Goal: Task Accomplishment & Management: Use online tool/utility

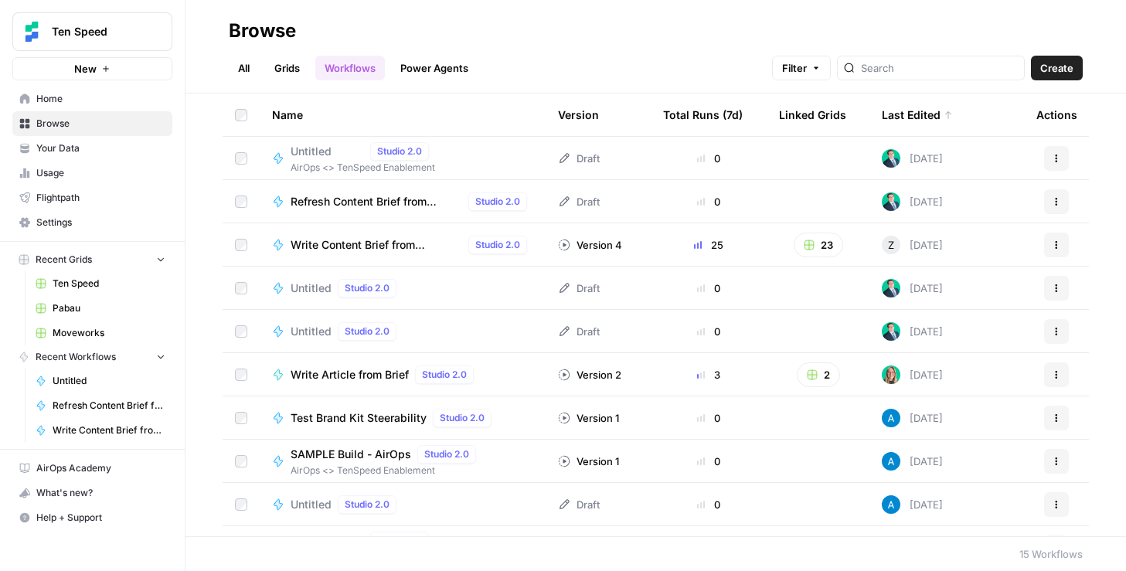
click at [328, 159] on div "Untitled Studio 2.0" at bounding box center [363, 151] width 145 height 19
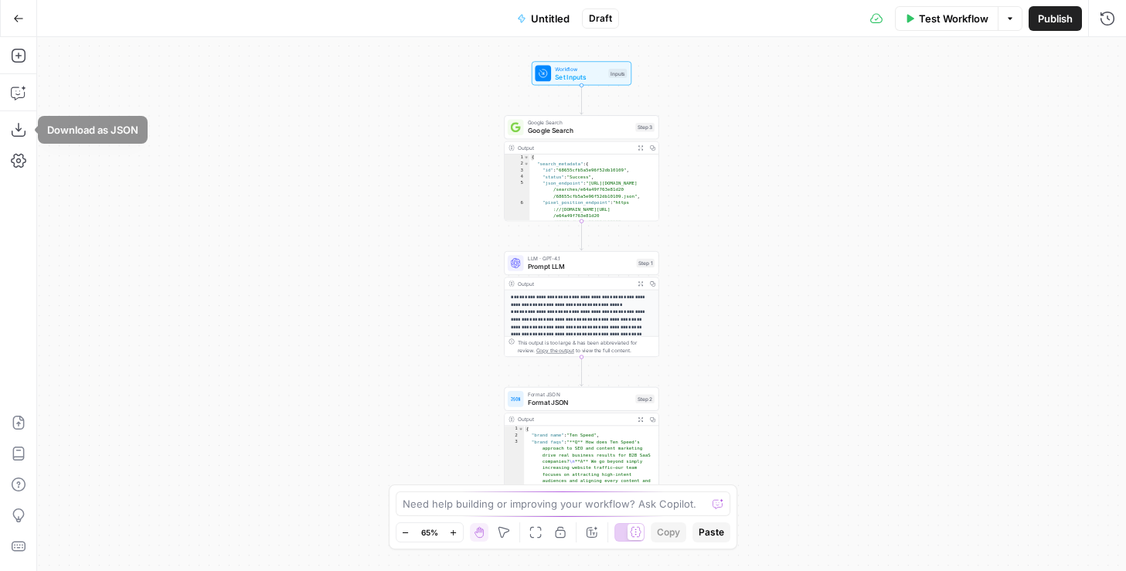
click at [23, 14] on button "Go Back" at bounding box center [19, 19] width 28 height 28
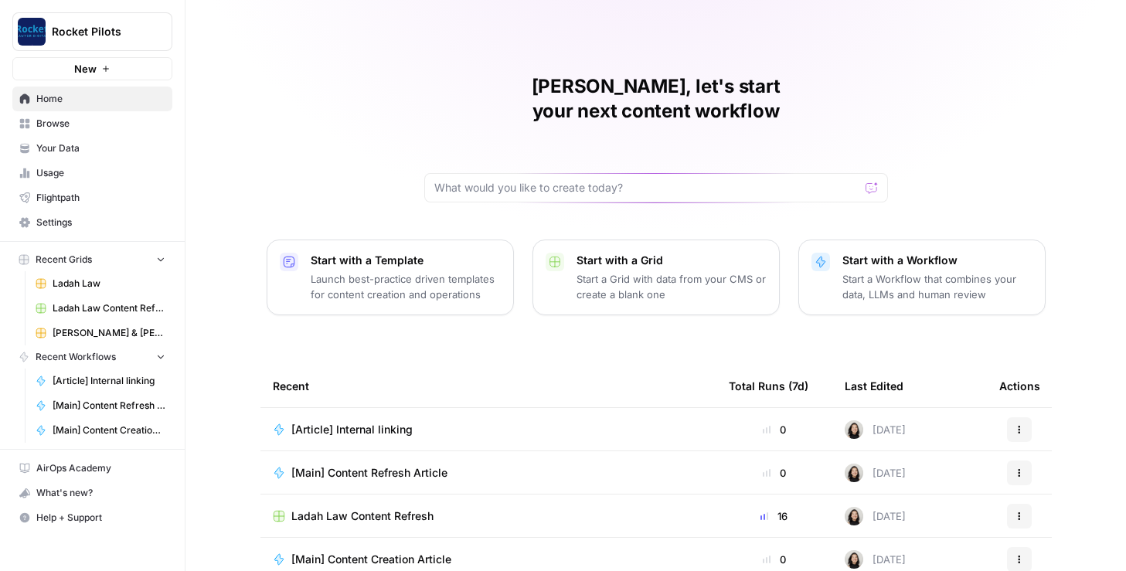
click at [155, 32] on icon "Workspace: Rocket Pilots" at bounding box center [158, 31] width 15 height 15
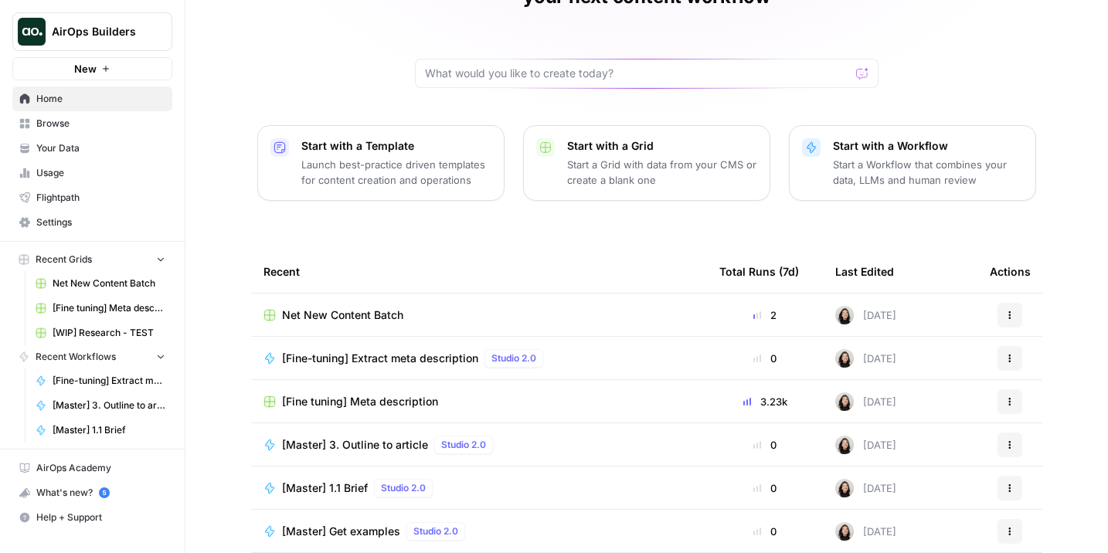
scroll to position [158, 0]
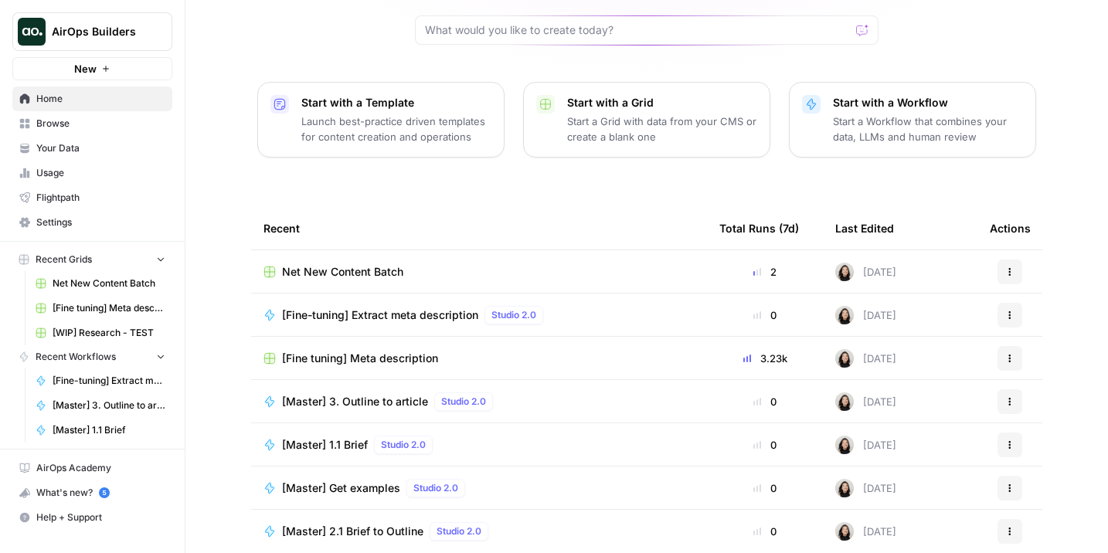
click at [394, 394] on span "[Master] 3. Outline to article" at bounding box center [355, 401] width 146 height 15
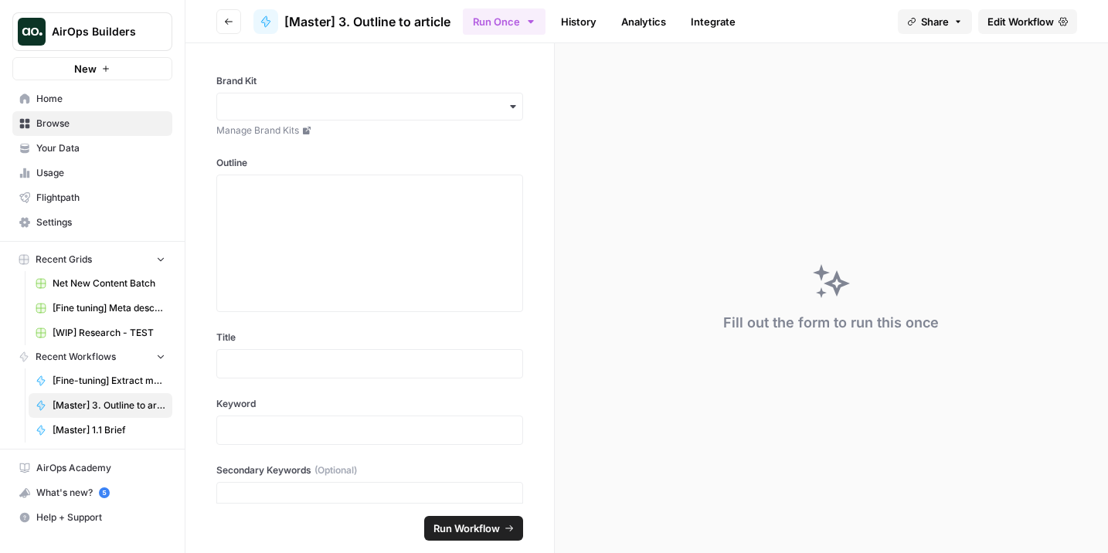
click at [1019, 29] on span "Edit Workflow" at bounding box center [1021, 21] width 66 height 15
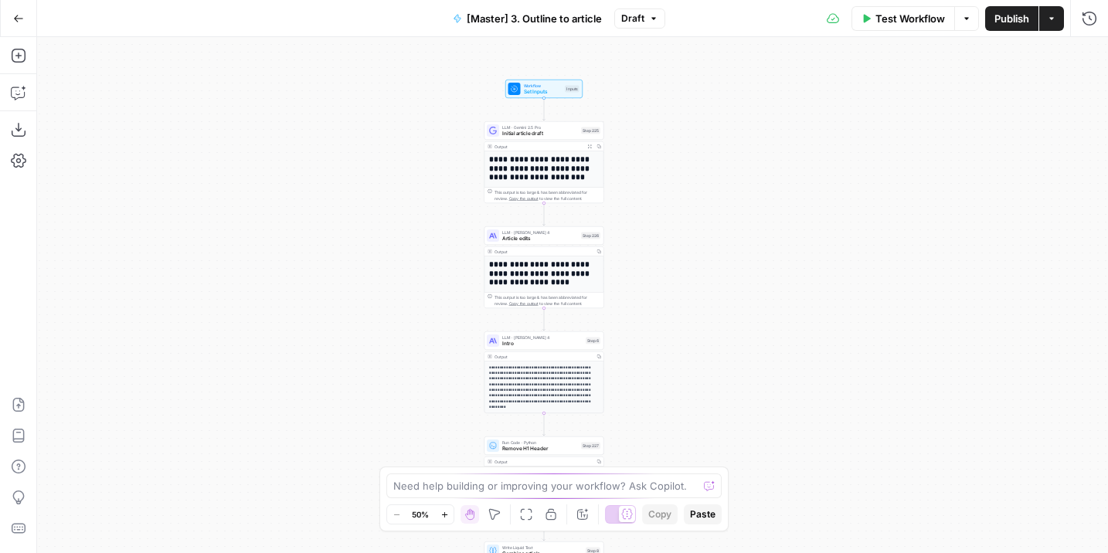
drag, startPoint x: 695, startPoint y: 113, endPoint x: 634, endPoint y: 57, distance: 82.6
click at [635, 57] on div "**********" at bounding box center [572, 295] width 1071 height 516
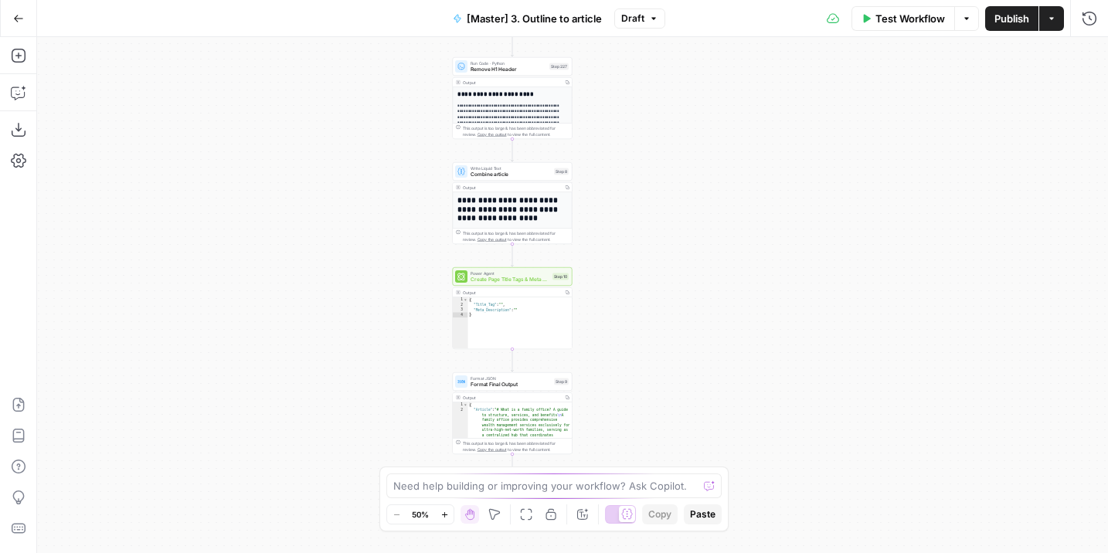
drag, startPoint x: 651, startPoint y: 322, endPoint x: 651, endPoint y: 186, distance: 136.0
click at [651, 185] on div "**********" at bounding box center [572, 295] width 1071 height 516
click at [18, 133] on icon "button" at bounding box center [18, 129] width 15 height 15
click at [28, 16] on button "Go Back" at bounding box center [19, 19] width 28 height 28
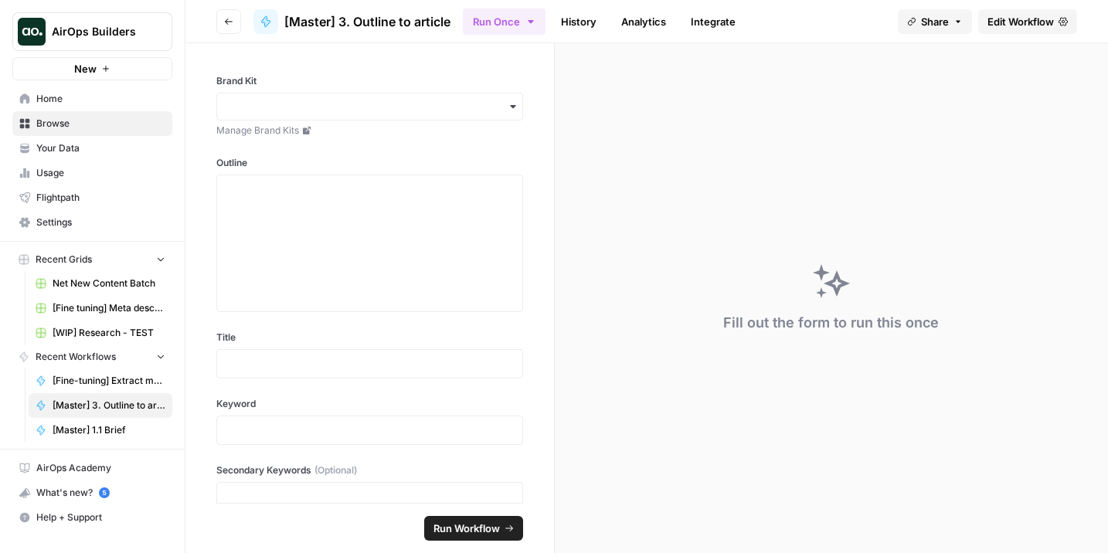
click at [106, 304] on span "[Fine tuning] Meta description" at bounding box center [109, 308] width 113 height 14
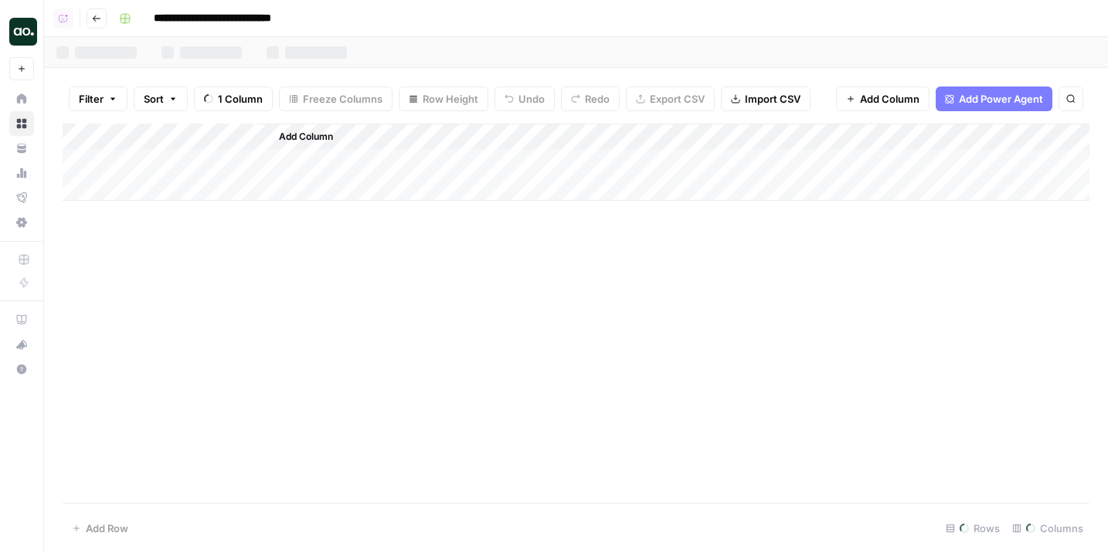
click at [102, 270] on div "Add Column" at bounding box center [576, 313] width 1027 height 379
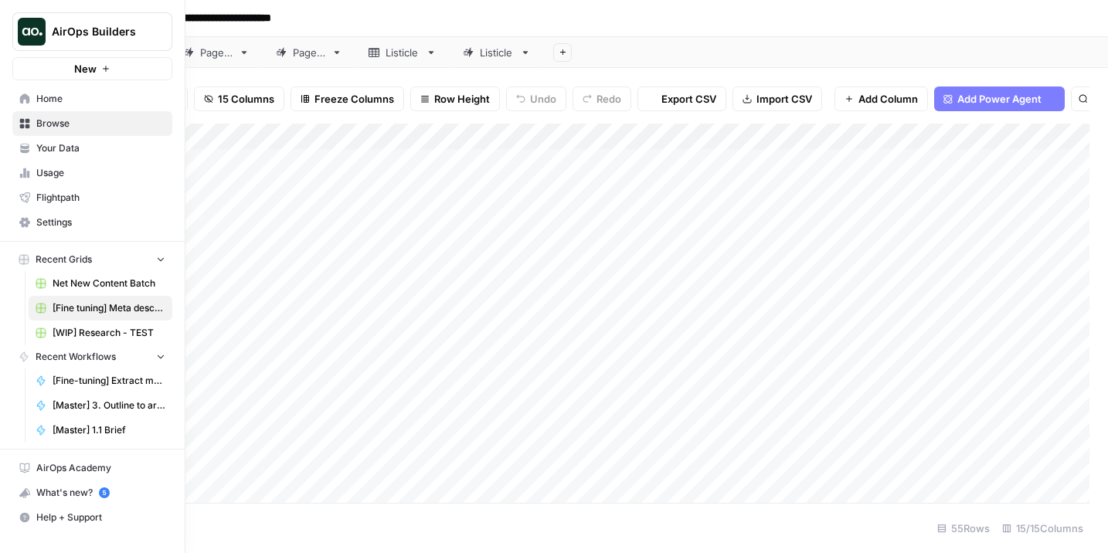
click at [73, 284] on span "Net New Content Batch" at bounding box center [109, 284] width 113 height 14
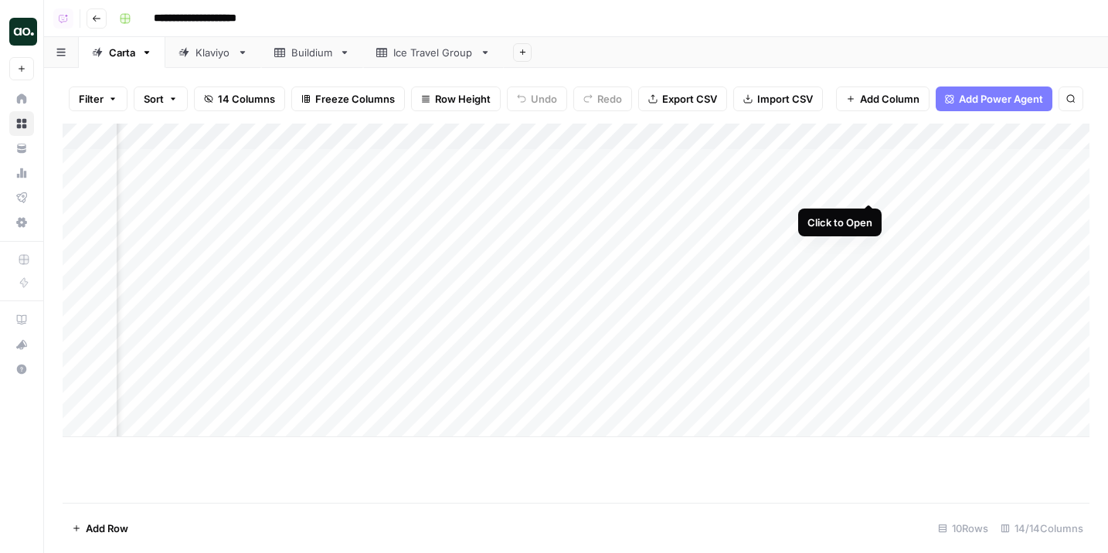
scroll to position [0, 77]
click at [634, 187] on div "Add Column" at bounding box center [576, 281] width 1027 height 314
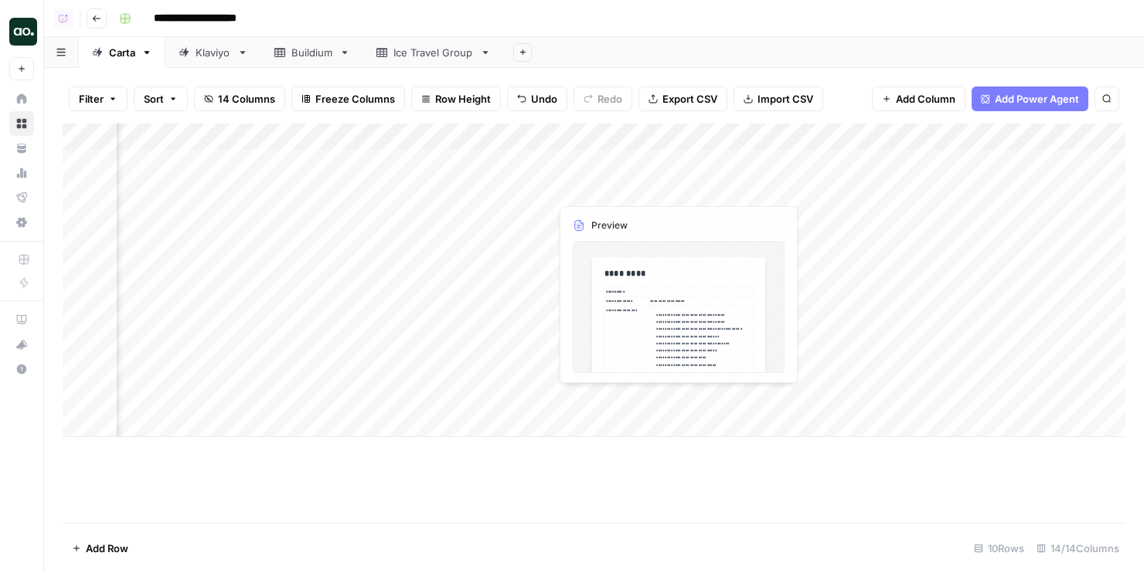
scroll to position [0, 234]
click at [617, 189] on div "Add Column" at bounding box center [594, 281] width 1063 height 314
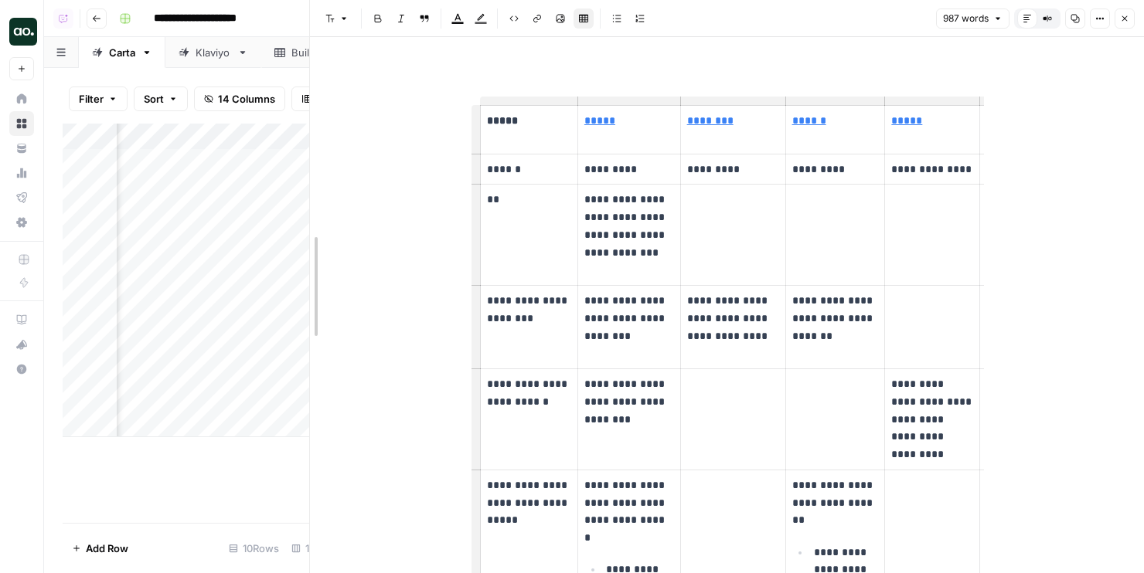
drag, startPoint x: 383, startPoint y: 175, endPoint x: 230, endPoint y: 175, distance: 153.0
click at [230, 175] on body "**********" at bounding box center [572, 286] width 1144 height 573
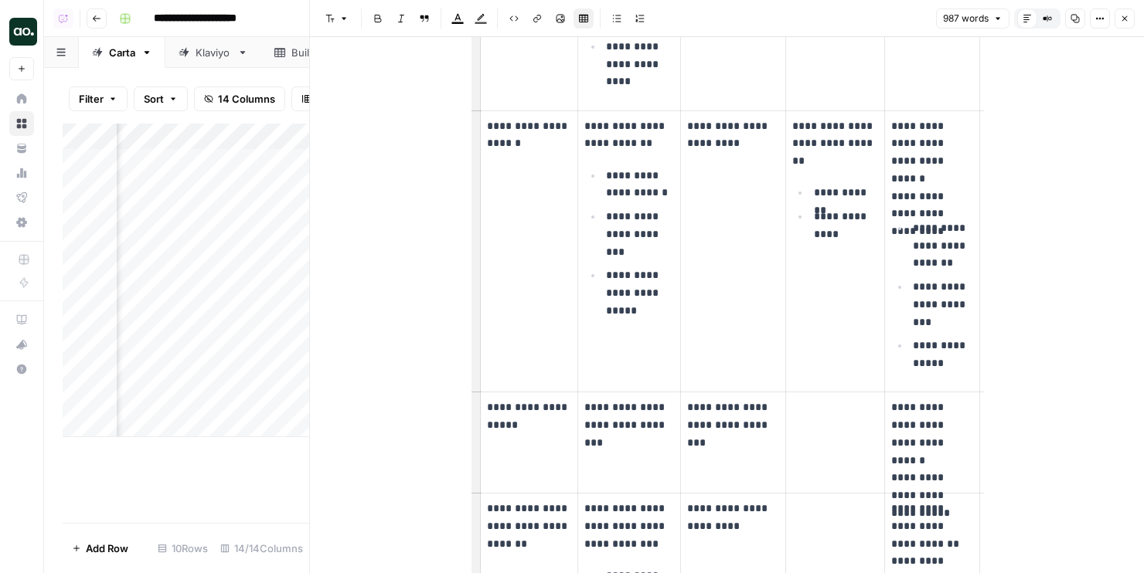
scroll to position [3258, 0]
click at [1072, 19] on icon "button" at bounding box center [1124, 18] width 9 height 9
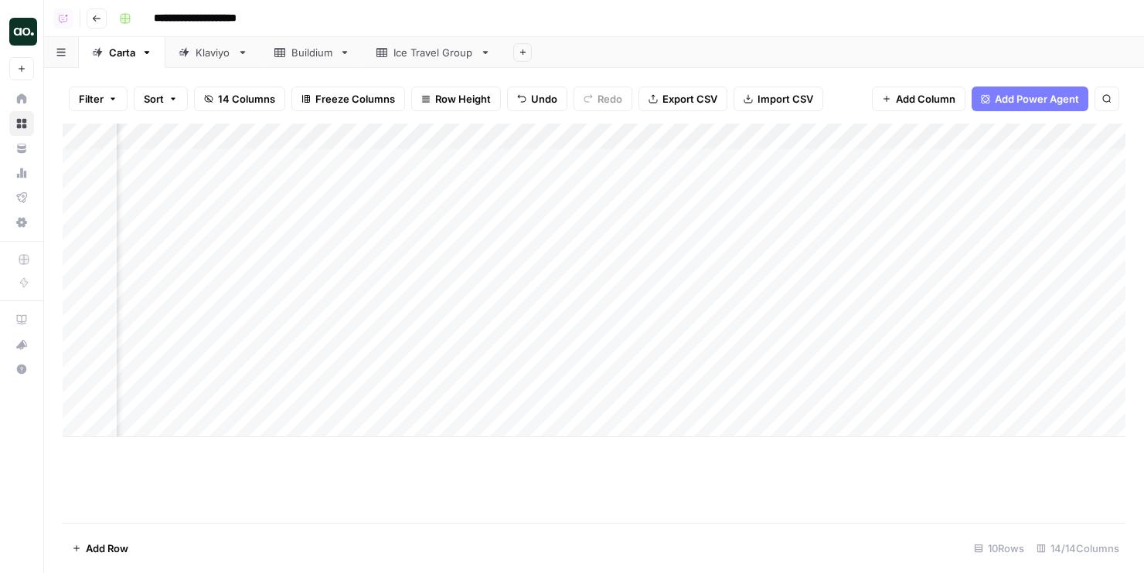
scroll to position [0, 233]
click at [300, 138] on div "Add Column" at bounding box center [594, 281] width 1063 height 314
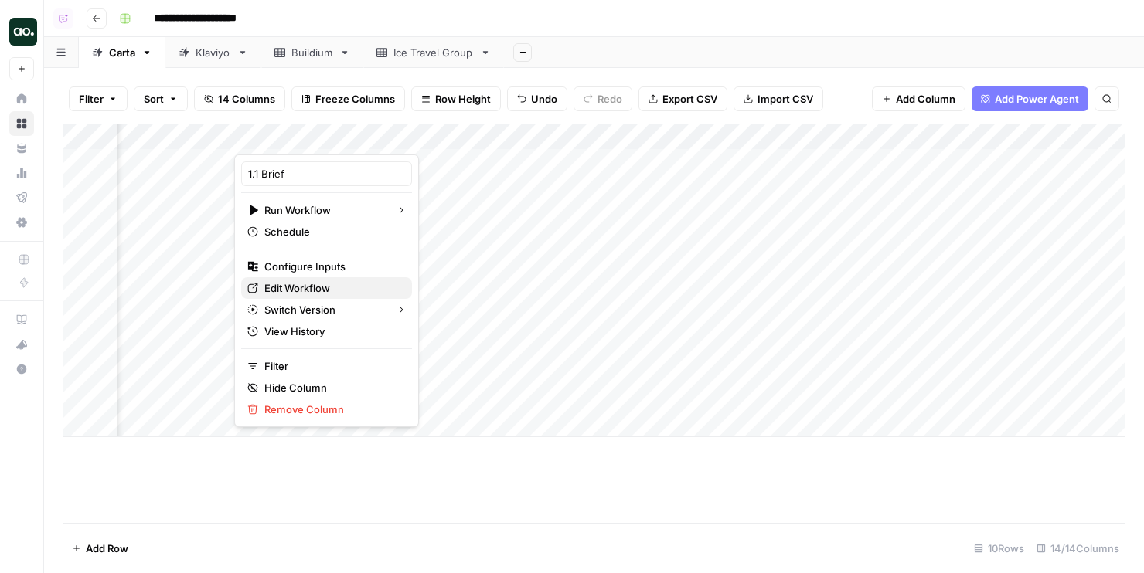
click at [279, 292] on span "Edit Workflow" at bounding box center [331, 288] width 135 height 15
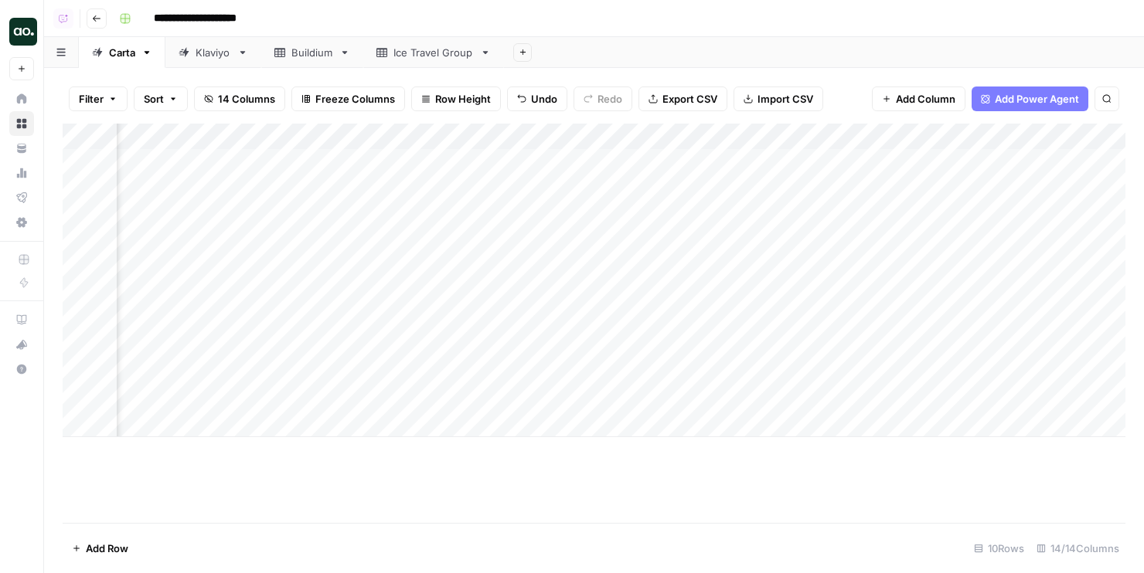
scroll to position [0, 157]
click at [555, 188] on div "Add Column" at bounding box center [594, 281] width 1063 height 314
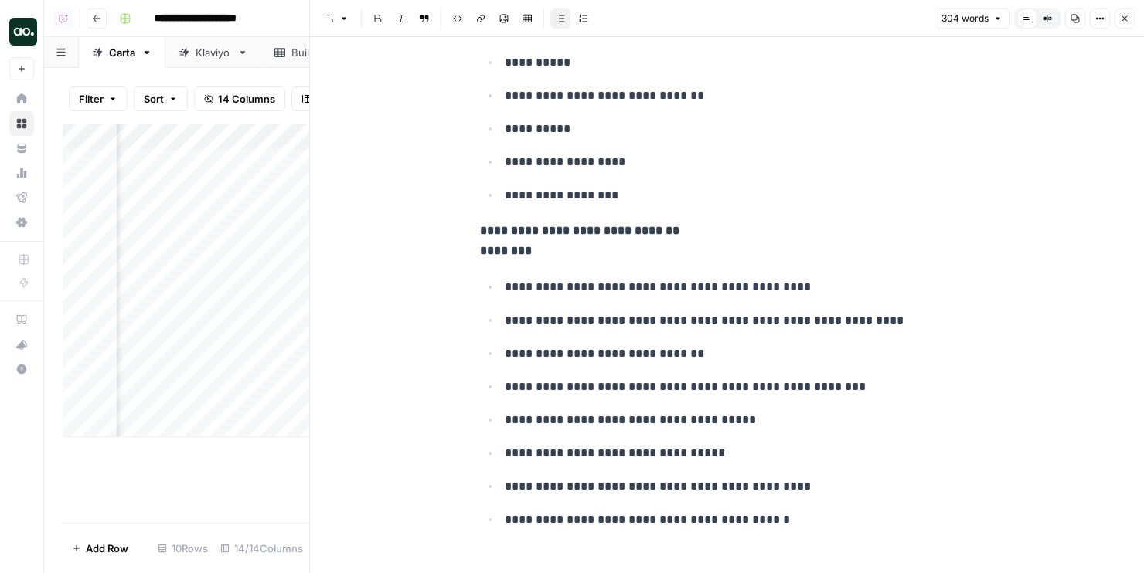
scroll to position [1751, 0]
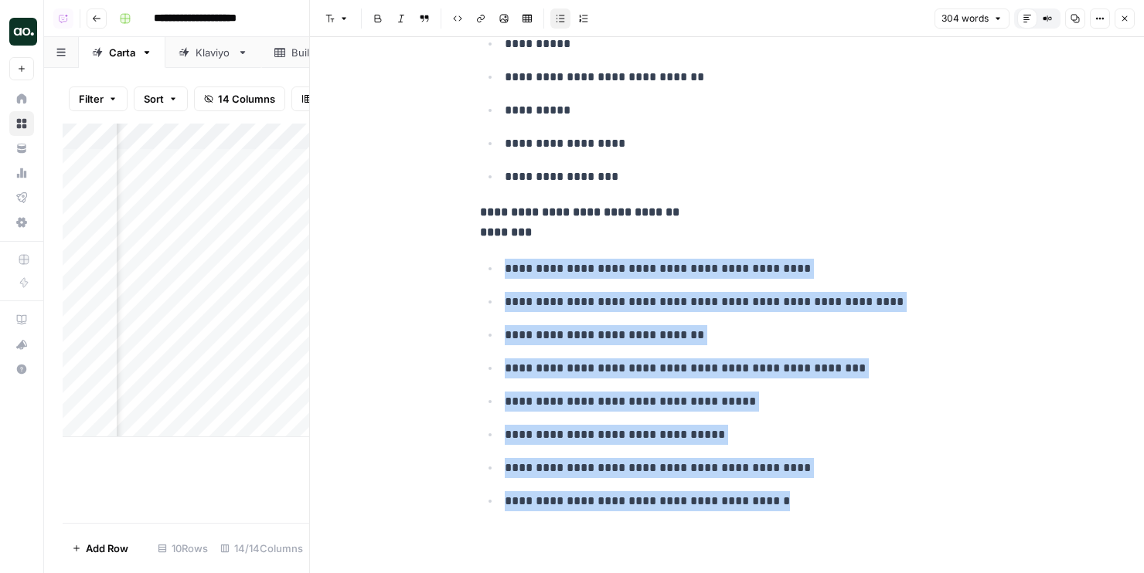
drag, startPoint x: 783, startPoint y: 502, endPoint x: 630, endPoint y: 211, distance: 329.1
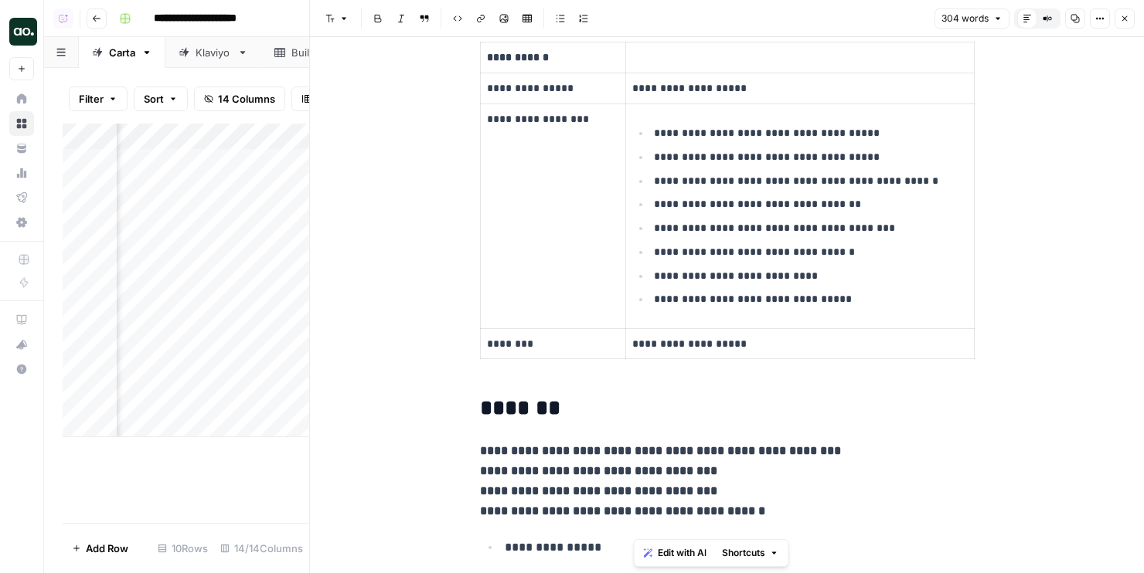
scroll to position [324, 0]
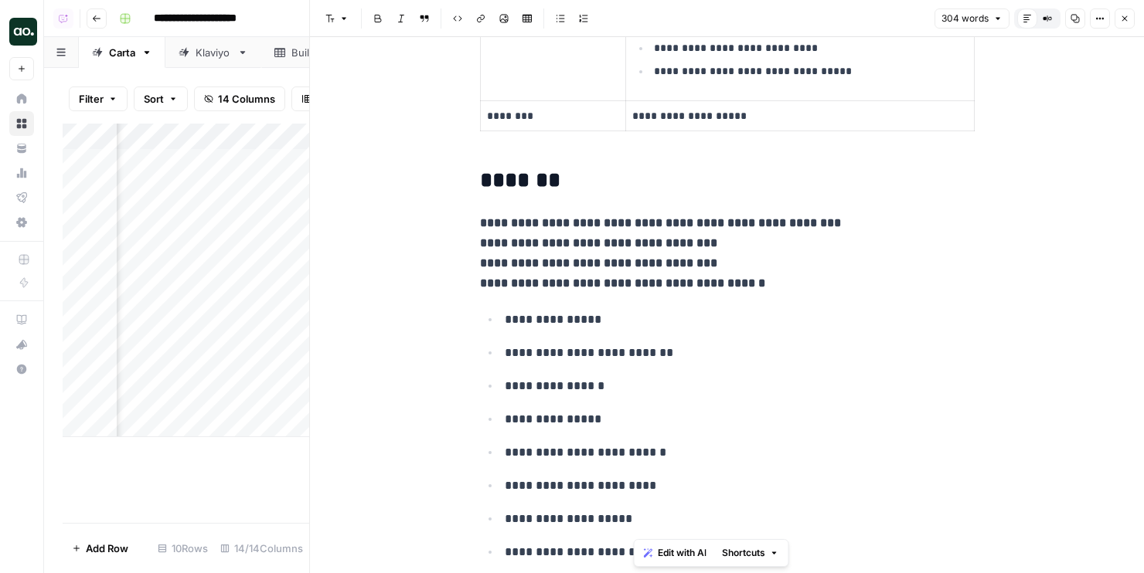
click at [1072, 14] on icon "button" at bounding box center [1124, 18] width 9 height 9
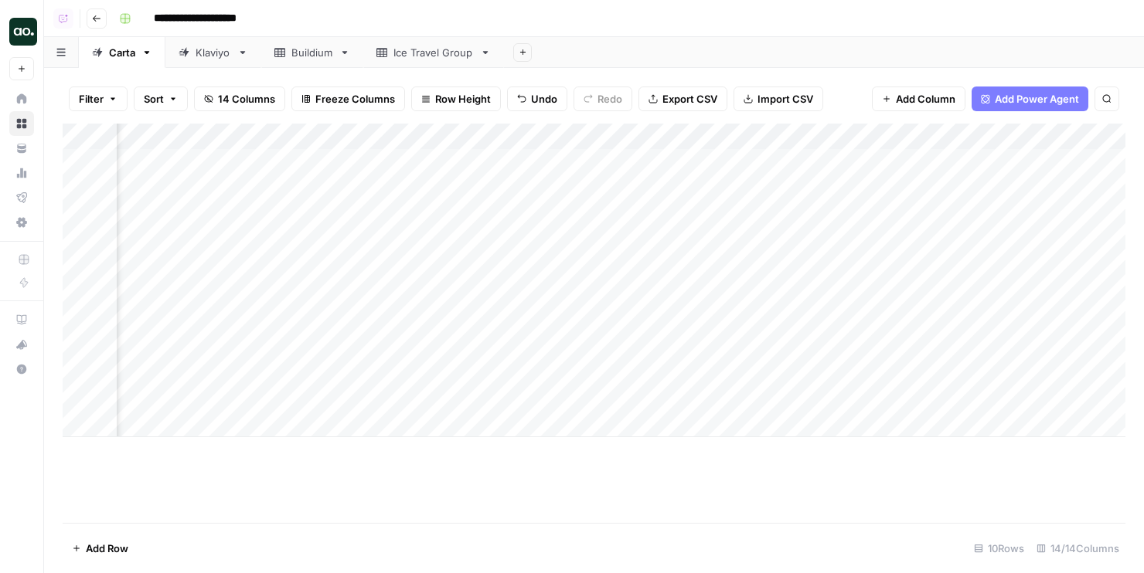
scroll to position [0, 280]
click at [242, 131] on div "Add Column" at bounding box center [594, 281] width 1063 height 314
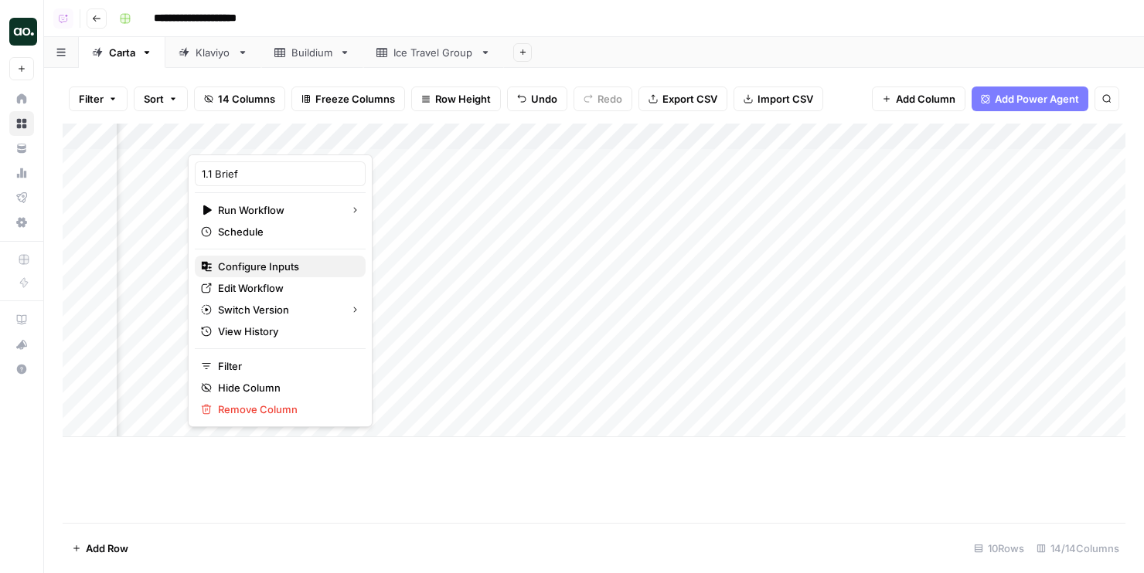
click at [243, 265] on span "Configure Inputs" at bounding box center [285, 266] width 135 height 15
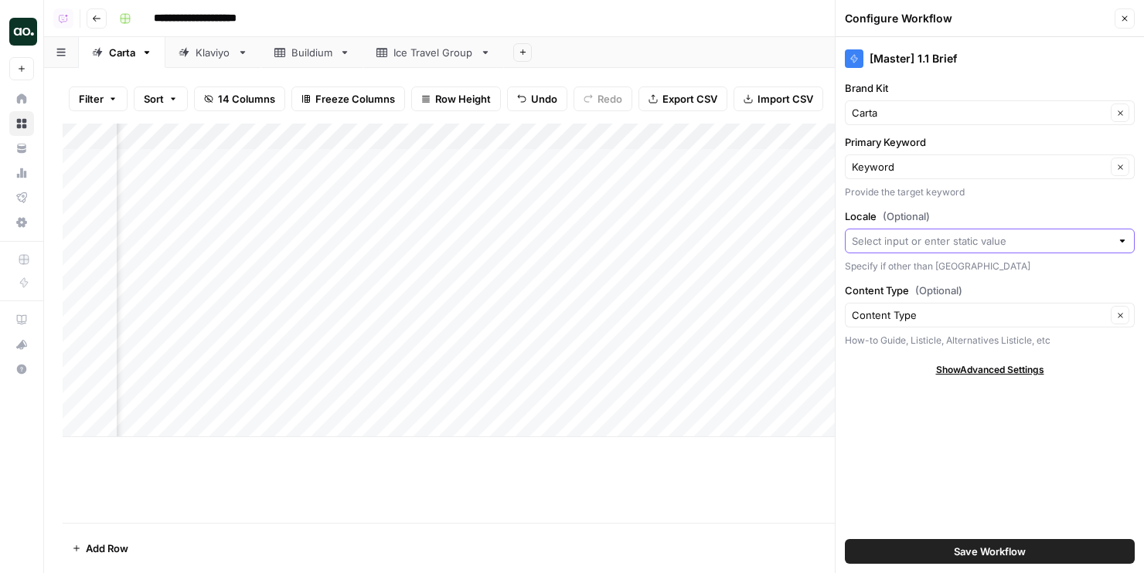
click at [869, 248] on input "Locale (Optional)" at bounding box center [981, 240] width 259 height 15
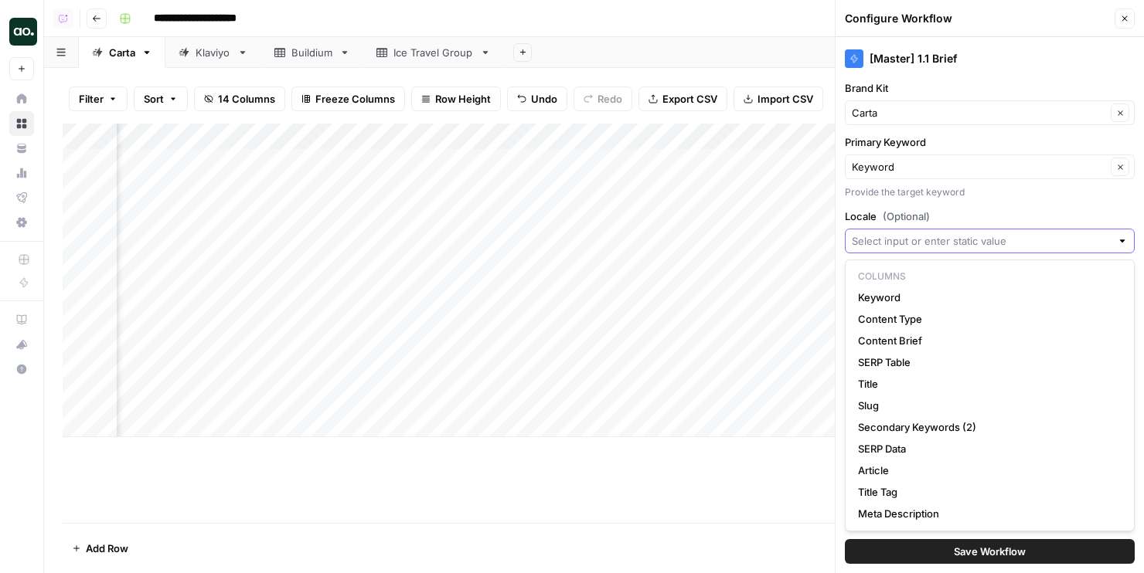
click at [869, 248] on input "Locale (Optional)" at bounding box center [981, 240] width 259 height 15
click at [1005, 203] on div "[Master] 1.1 Brief Brand Kit Carta Clear Primary Keyword Keyword Clear Provide …" at bounding box center [989, 305] width 308 height 536
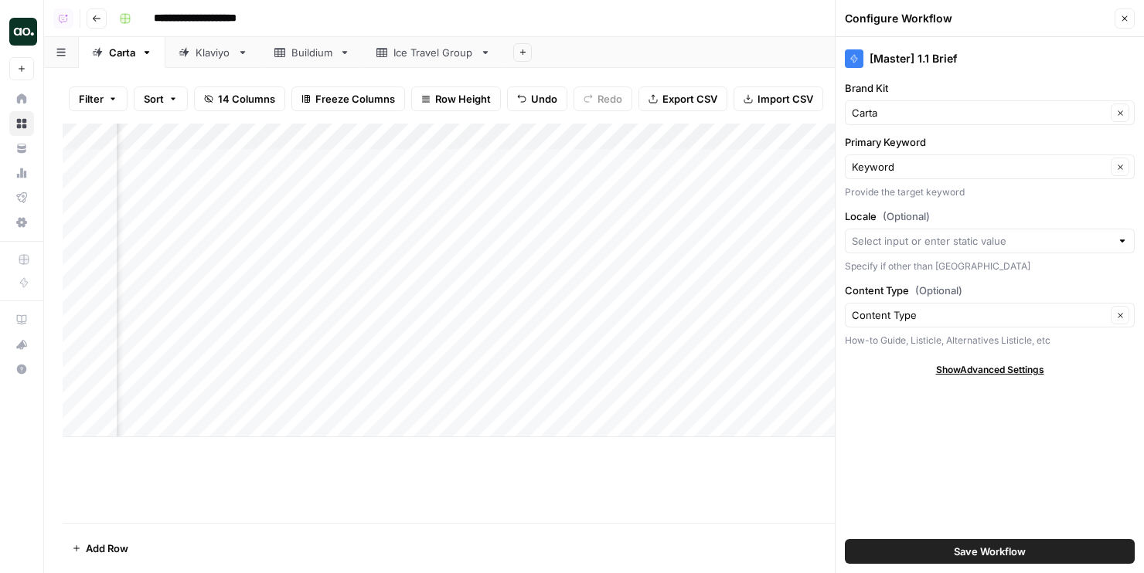
click at [1072, 22] on icon "button" at bounding box center [1124, 18] width 9 height 9
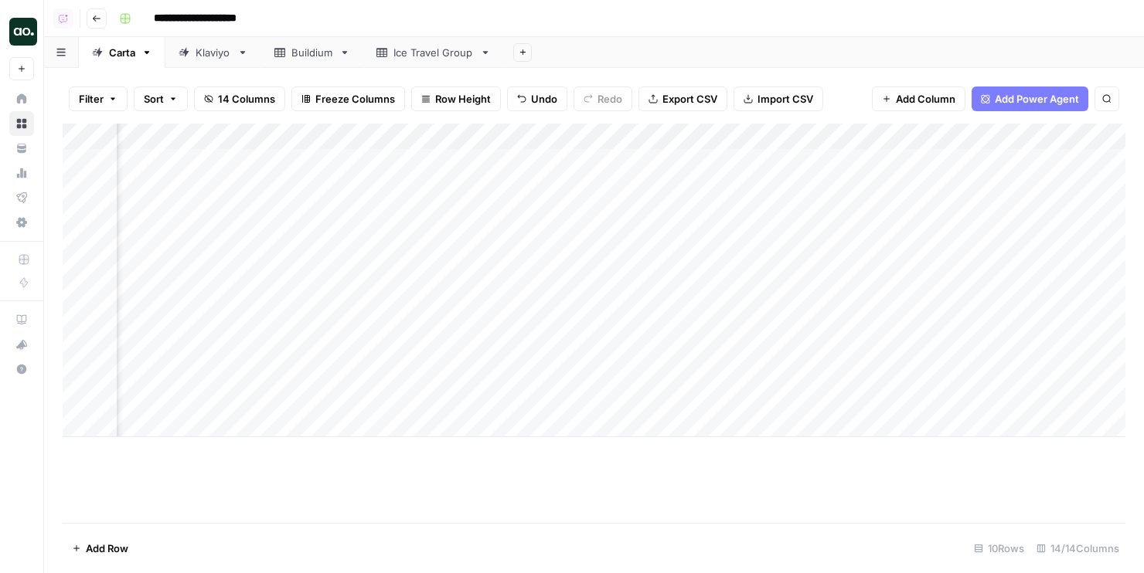
scroll to position [0, 0]
click at [414, 180] on div "Add Column" at bounding box center [594, 281] width 1063 height 314
click at [857, 56] on div "Add Sheet" at bounding box center [824, 52] width 640 height 31
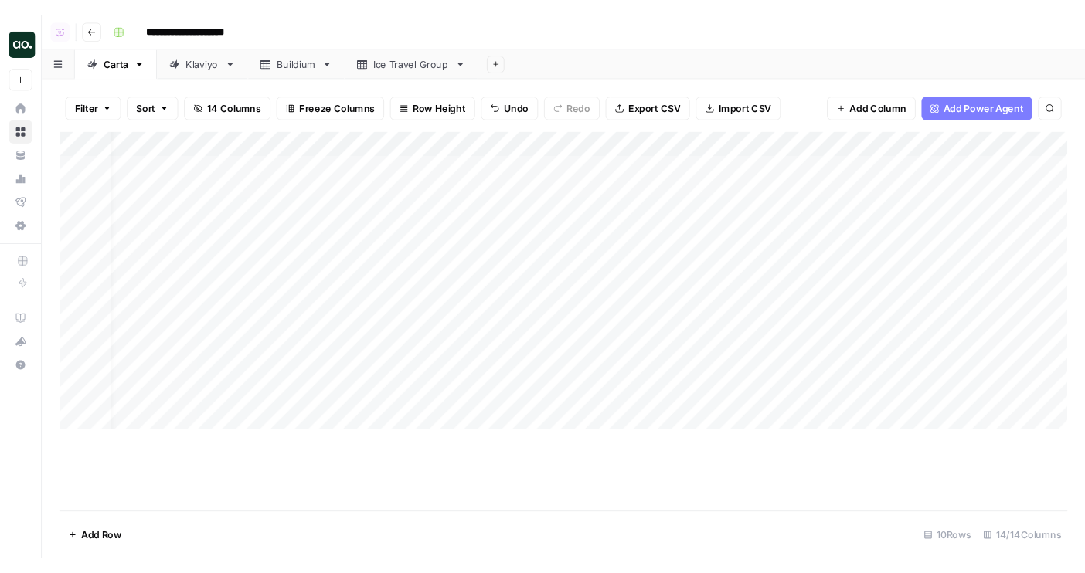
scroll to position [0, 22]
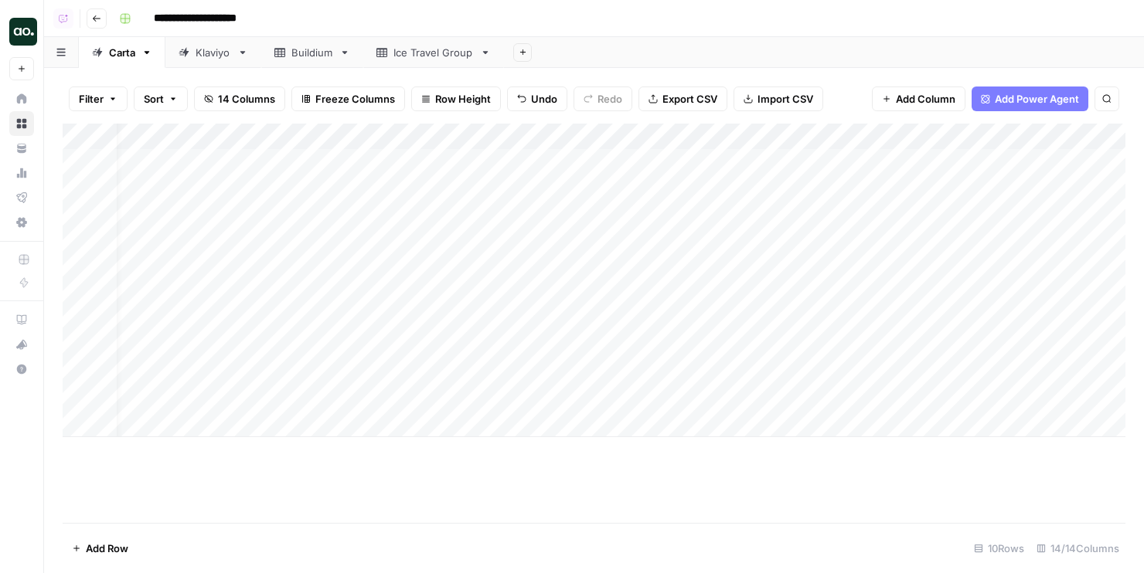
click at [405, 177] on div "Add Column" at bounding box center [594, 281] width 1063 height 314
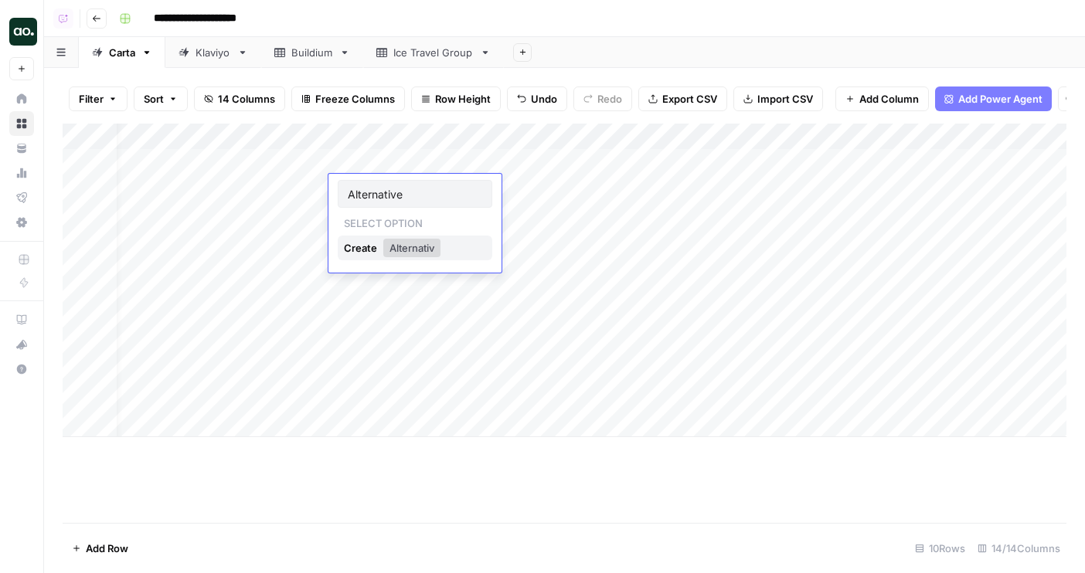
type input "Alternatives"
click at [389, 191] on div "Add Column" at bounding box center [565, 281] width 1004 height 314
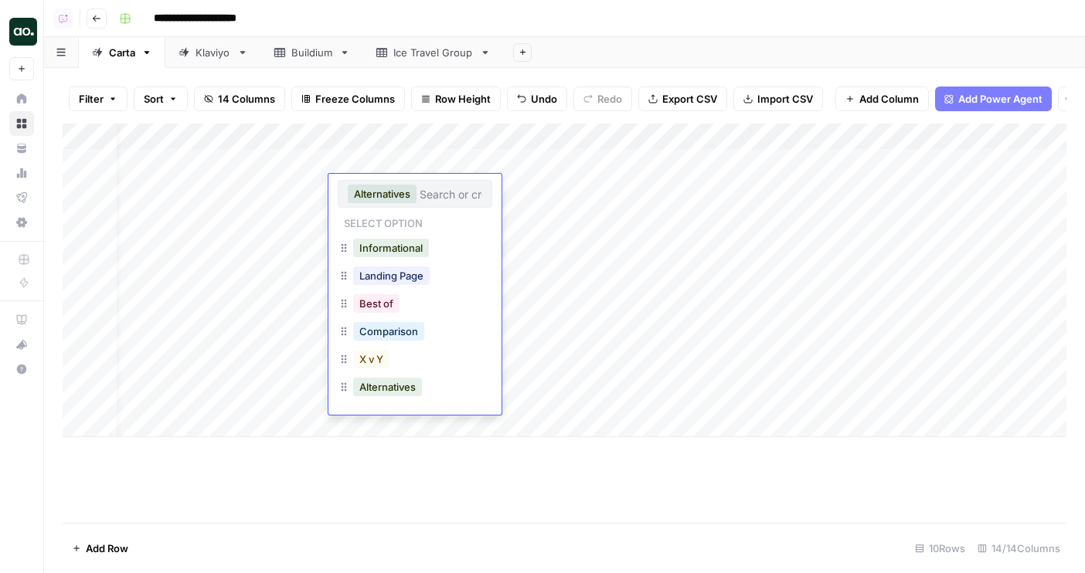
click at [343, 391] on icon "button" at bounding box center [344, 387] width 12 height 12
click at [658, 61] on div "Add Sheet" at bounding box center [794, 52] width 581 height 31
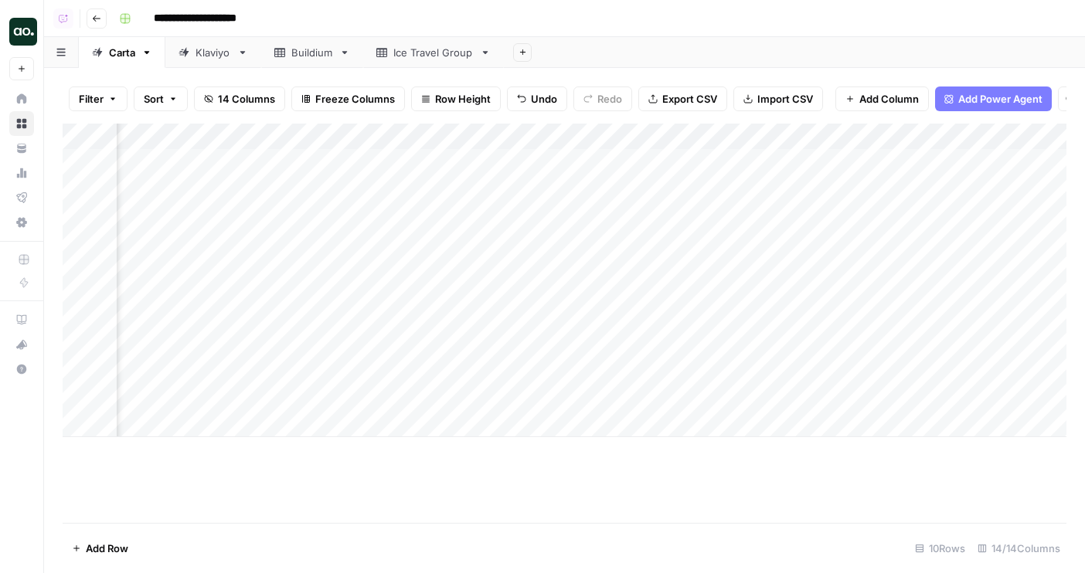
scroll to position [0, 1157]
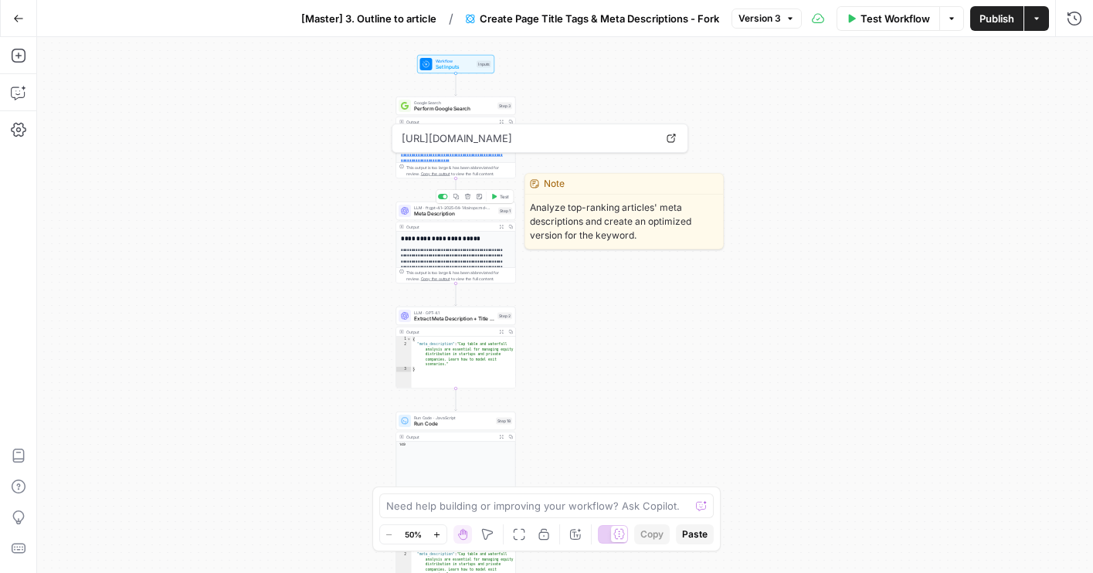
click at [434, 219] on div "LLM · ft:gpt-4.1-2025-04-14:airops:md-2:C4FdqGfh Meta Description Step 1 Copy s…" at bounding box center [456, 211] width 120 height 19
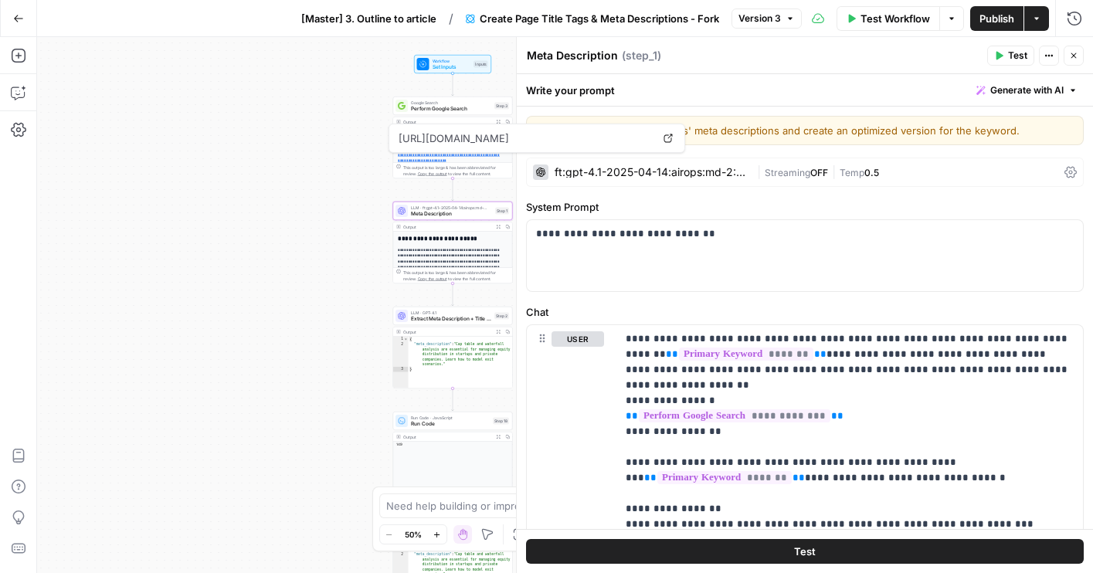
drag, startPoint x: 253, startPoint y: 197, endPoint x: 101, endPoint y: 197, distance: 151.5
click at [101, 197] on div "**********" at bounding box center [565, 305] width 1056 height 536
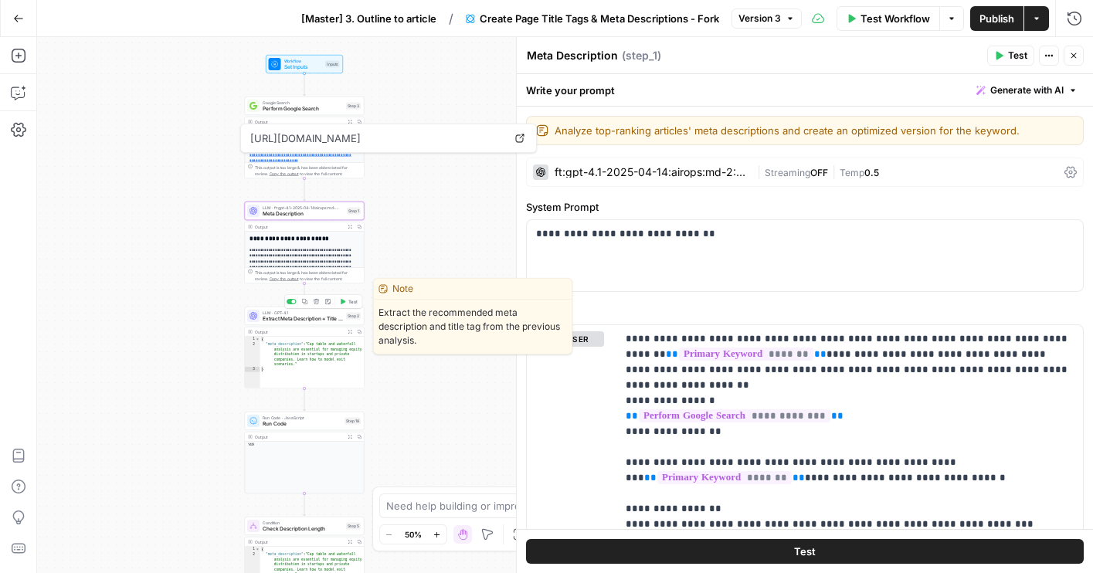
click at [283, 323] on div "LLM · GPT-4.1 Extract Meta Description + Title Tag Step 2 Copy step Delete step…" at bounding box center [305, 316] width 120 height 19
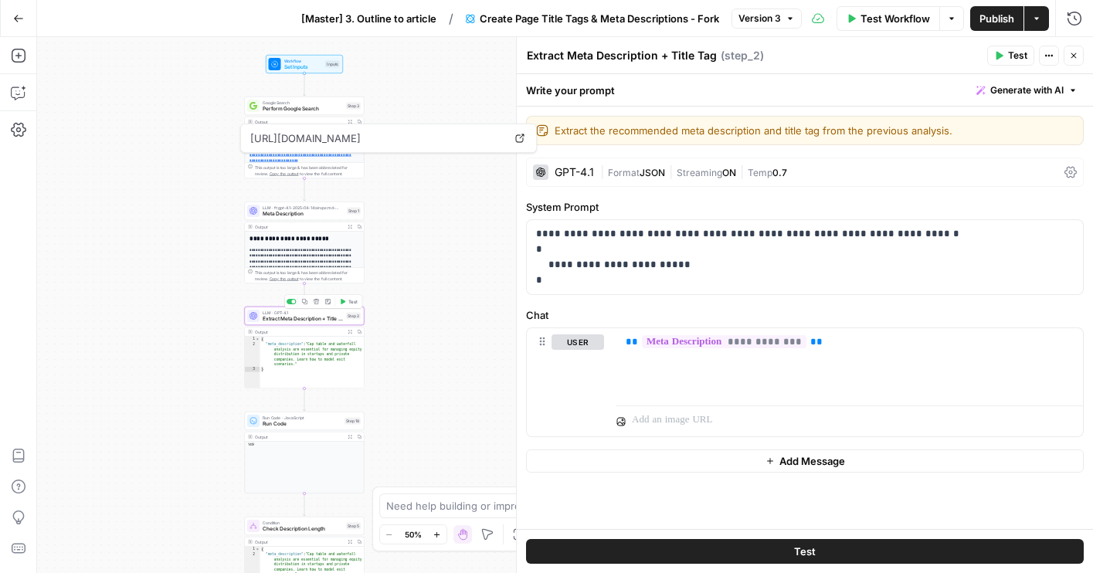
click at [652, 162] on div "GPT-4.1 | Format JSON | Streaming ON | Temp 0.7" at bounding box center [805, 172] width 558 height 29
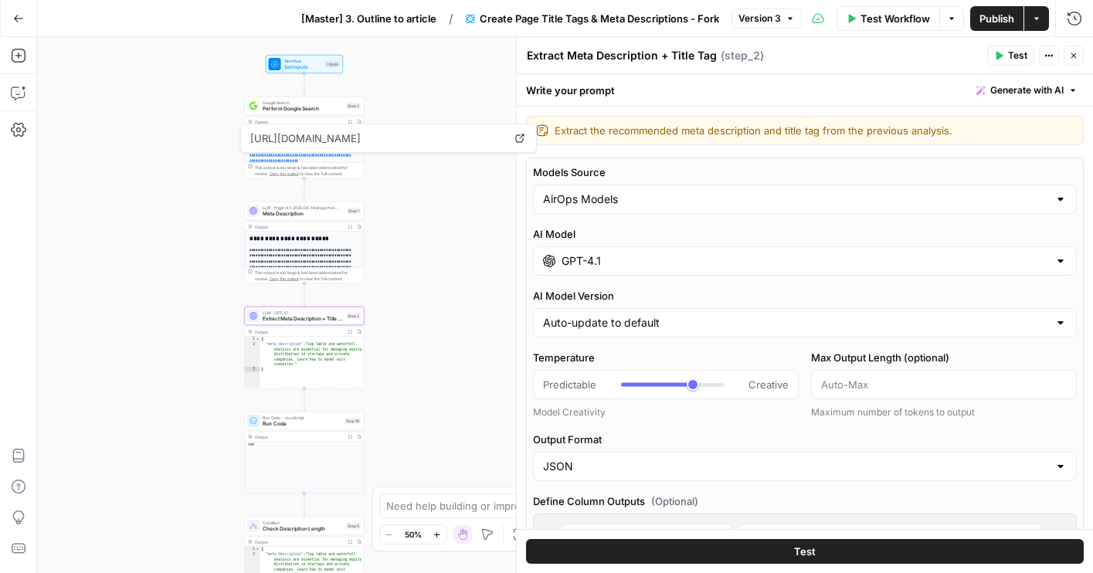
click at [638, 257] on input "GPT-4.1" at bounding box center [805, 260] width 487 height 15
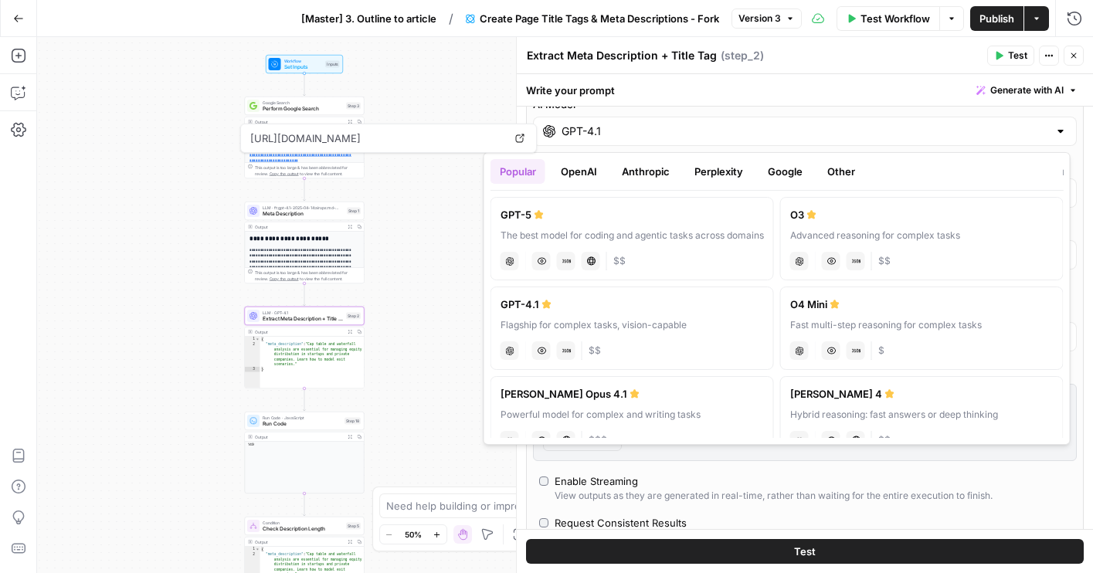
click at [586, 179] on button "OpenAI" at bounding box center [579, 171] width 55 height 25
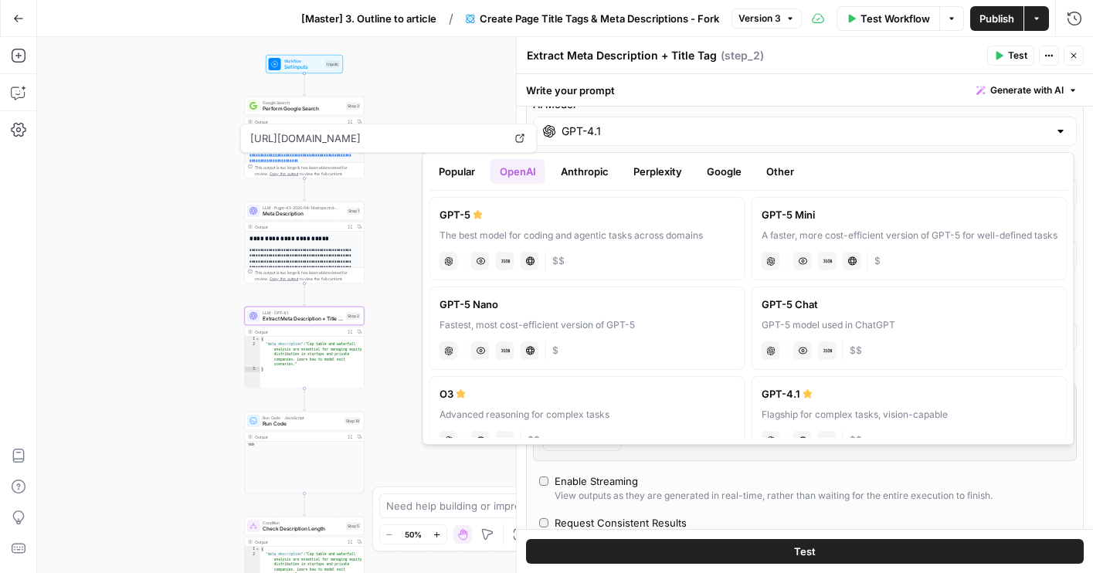
click at [675, 97] on div "Write your prompt Generate with AI" at bounding box center [805, 90] width 576 height 32
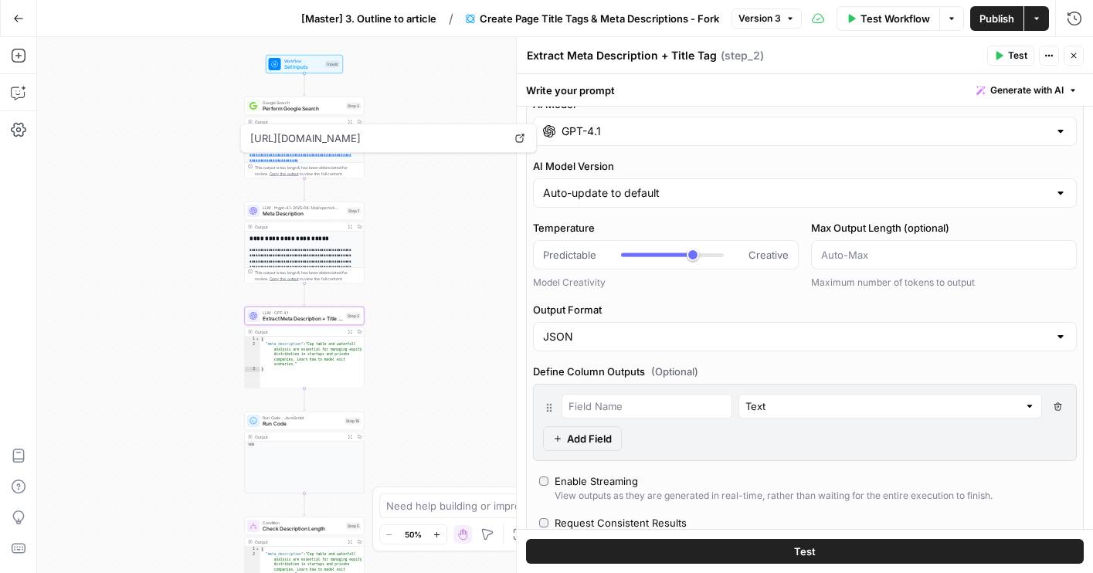
click at [1022, 61] on button "Close" at bounding box center [1074, 56] width 20 height 20
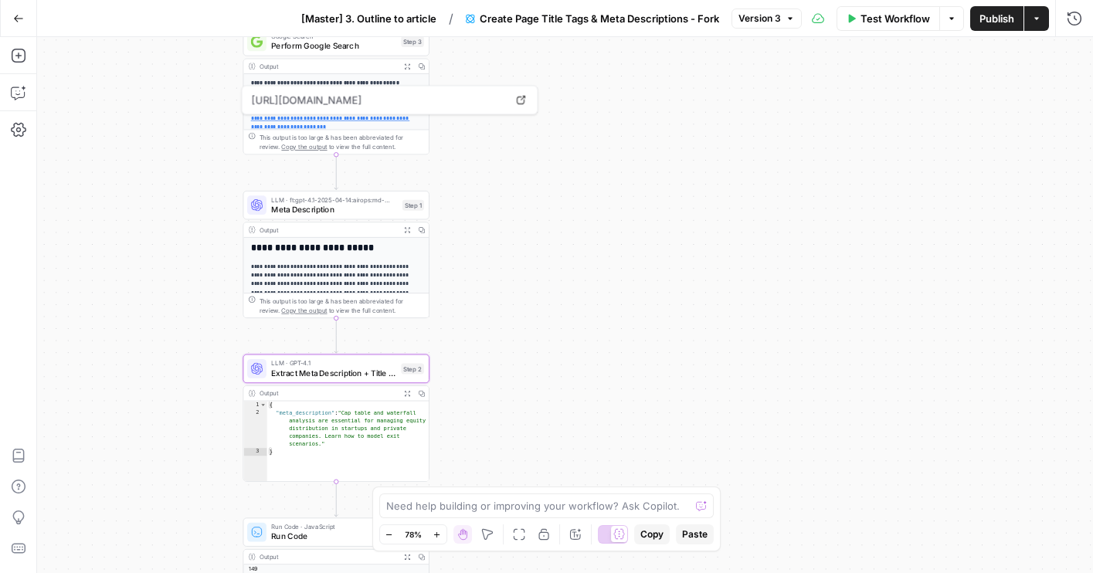
drag, startPoint x: 423, startPoint y: 223, endPoint x: 533, endPoint y: 225, distance: 109.8
click at [534, 225] on div "**********" at bounding box center [565, 305] width 1056 height 536
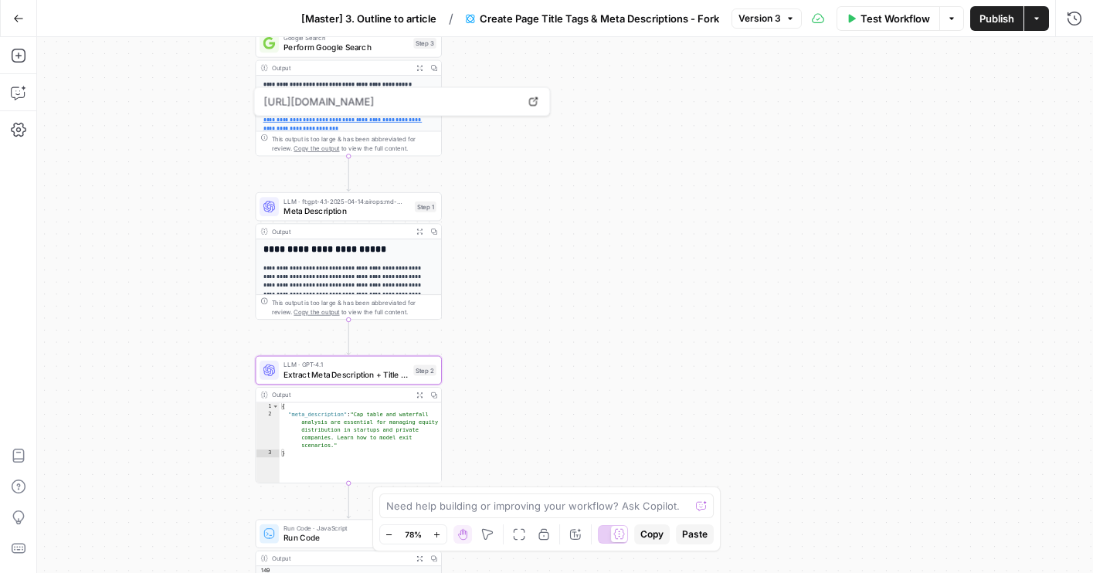
drag, startPoint x: 465, startPoint y: 56, endPoint x: 465, endPoint y: 178, distance: 122.1
click at [465, 178] on div "**********" at bounding box center [565, 305] width 1056 height 536
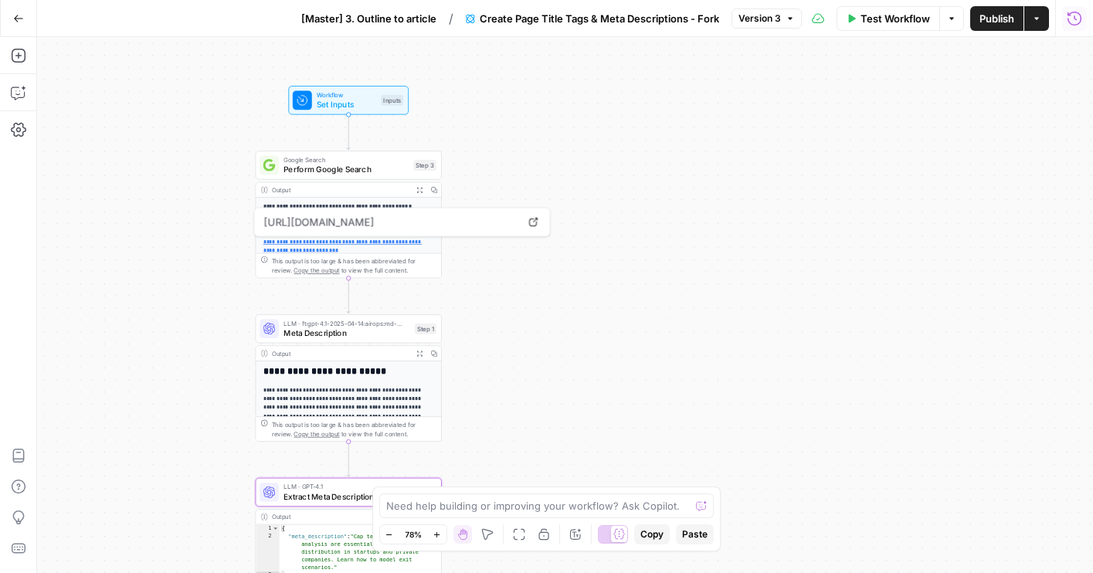
click at [1022, 26] on icon "button" at bounding box center [1074, 18] width 15 height 15
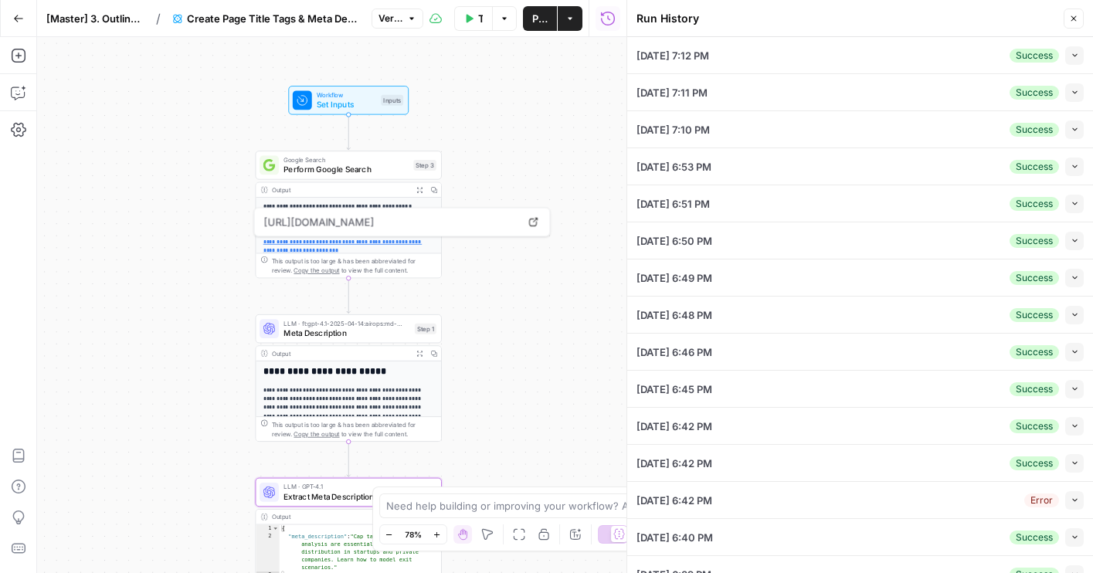
click at [1022, 58] on button "Collapse" at bounding box center [1075, 55] width 19 height 19
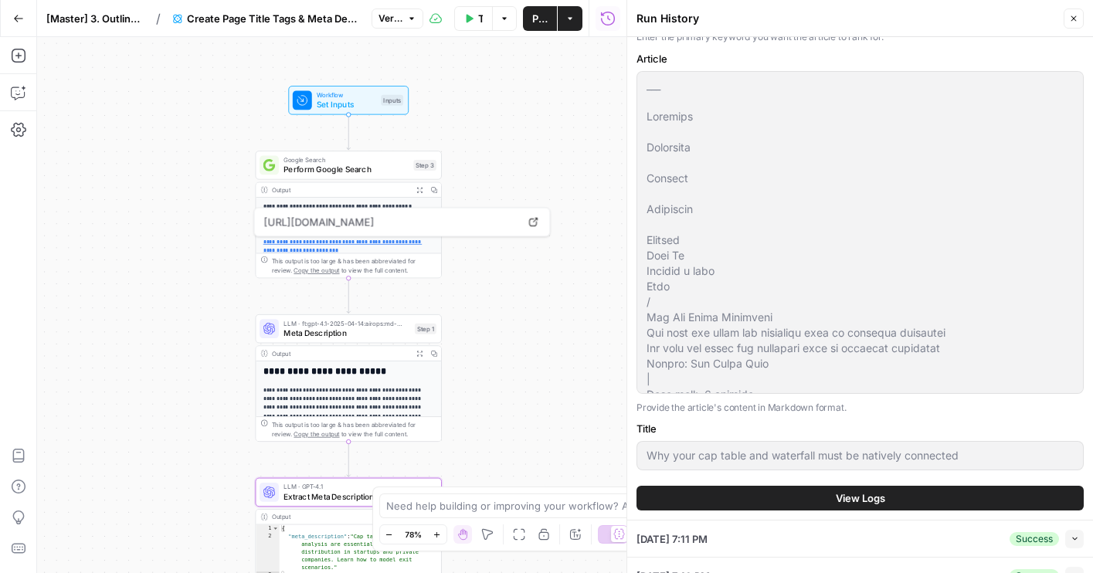
scroll to position [141, 0]
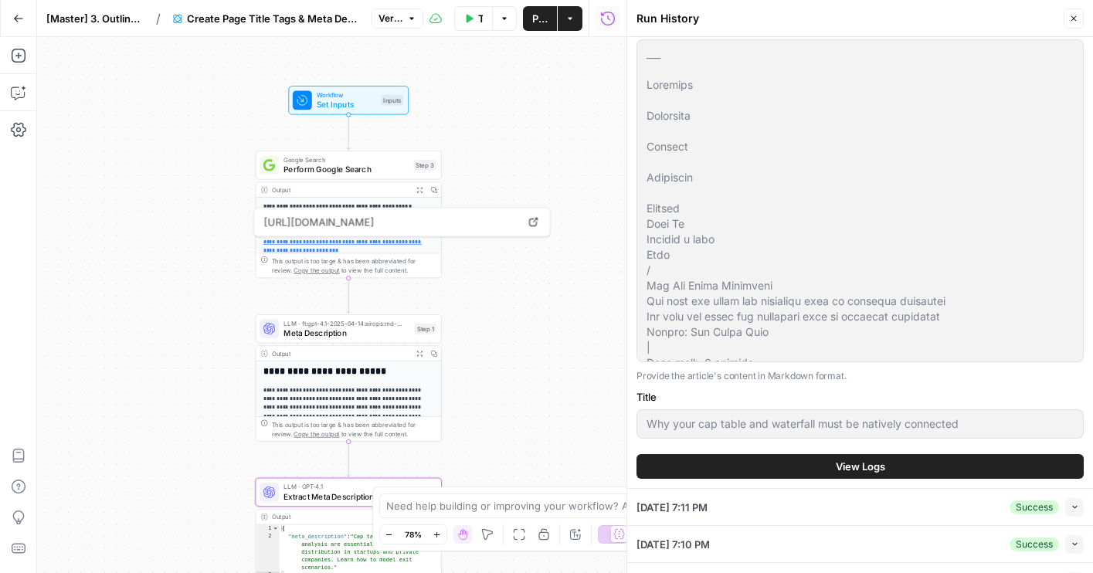
click at [749, 458] on button "View Logs" at bounding box center [860, 466] width 447 height 25
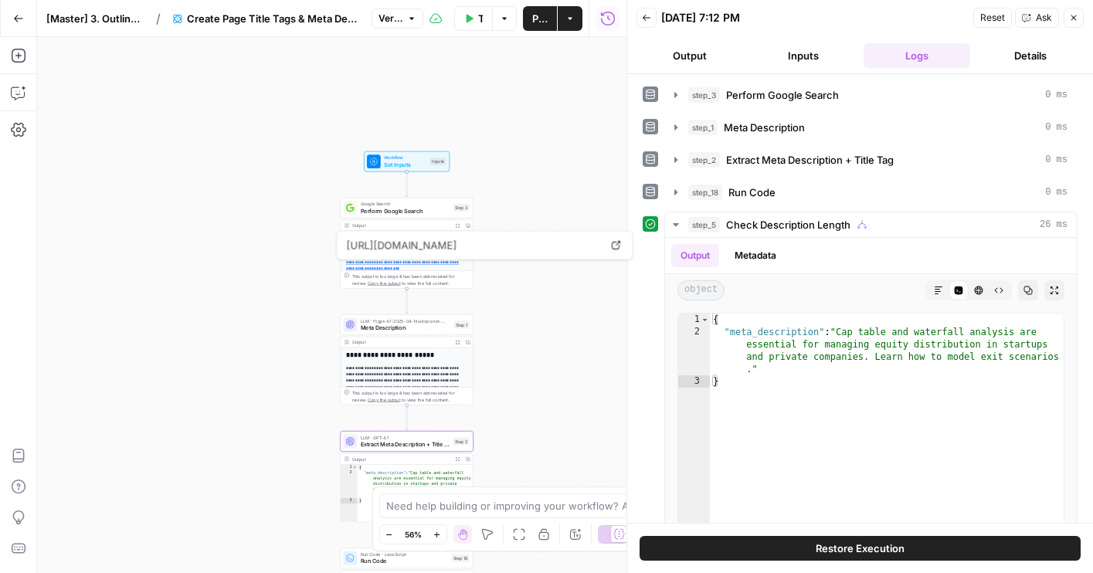
drag, startPoint x: 553, startPoint y: 412, endPoint x: 505, endPoint y: 289, distance: 131.6
click at [505, 289] on div "**********" at bounding box center [332, 305] width 590 height 536
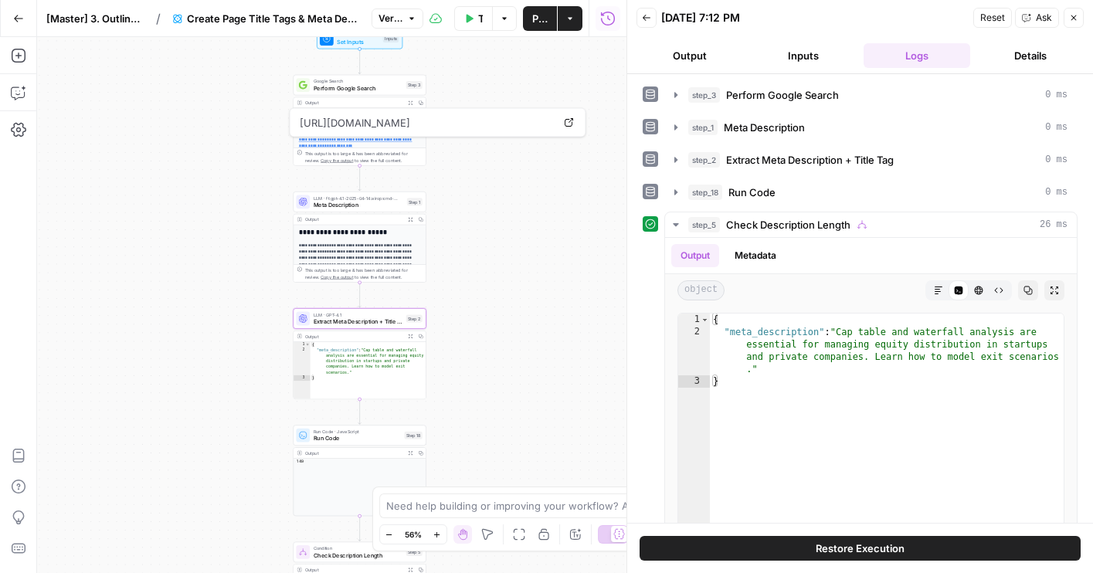
drag, startPoint x: 530, startPoint y: 381, endPoint x: 524, endPoint y: 238, distance: 143.1
click at [524, 238] on div "**********" at bounding box center [332, 305] width 590 height 536
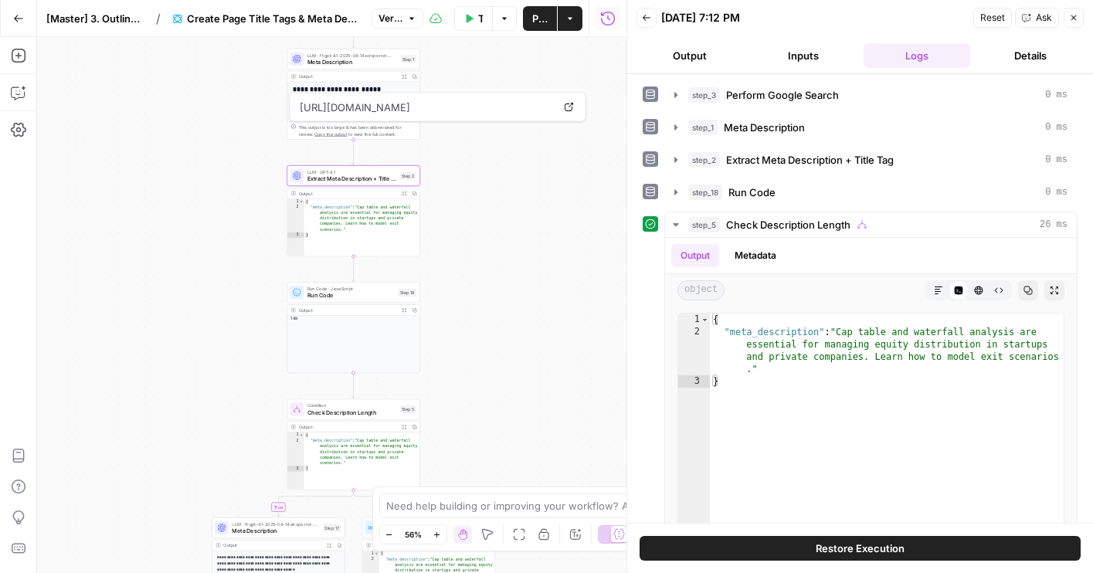
drag, startPoint x: 529, startPoint y: 374, endPoint x: 529, endPoint y: 213, distance: 160.7
click at [529, 213] on div "**********" at bounding box center [332, 305] width 590 height 536
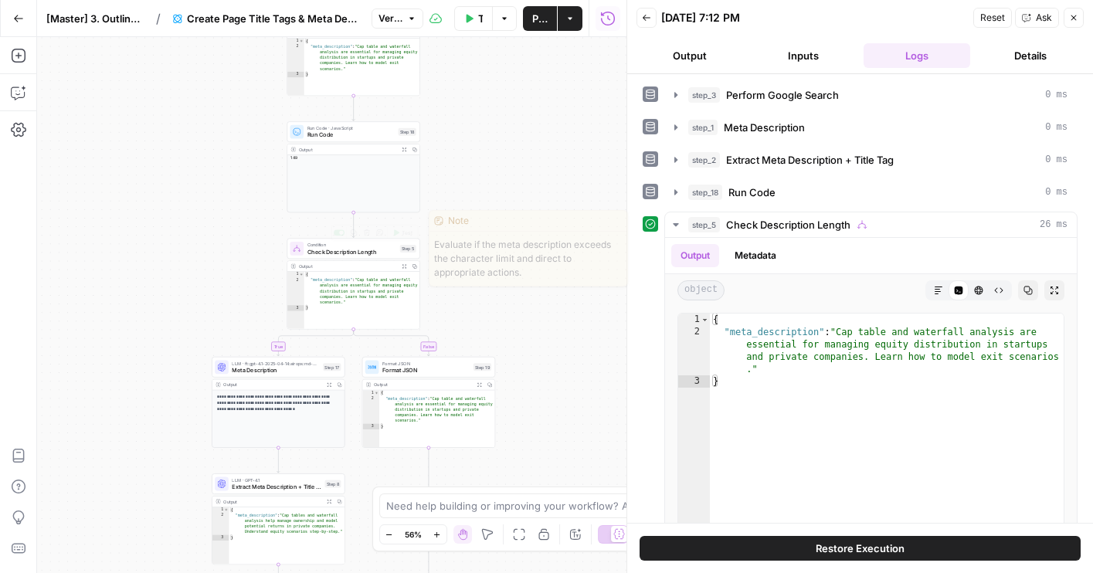
drag, startPoint x: 527, startPoint y: 189, endPoint x: 526, endPoint y: 80, distance: 109.0
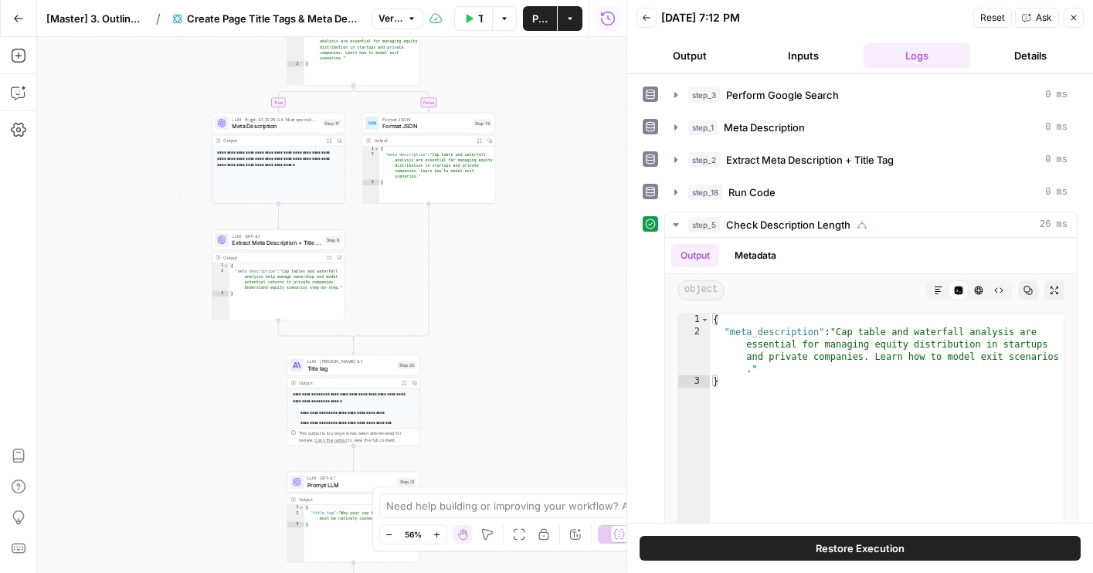
drag, startPoint x: 526, startPoint y: 368, endPoint x: 526, endPoint y: 124, distance: 244.2
click at [526, 124] on div "**********" at bounding box center [332, 305] width 590 height 536
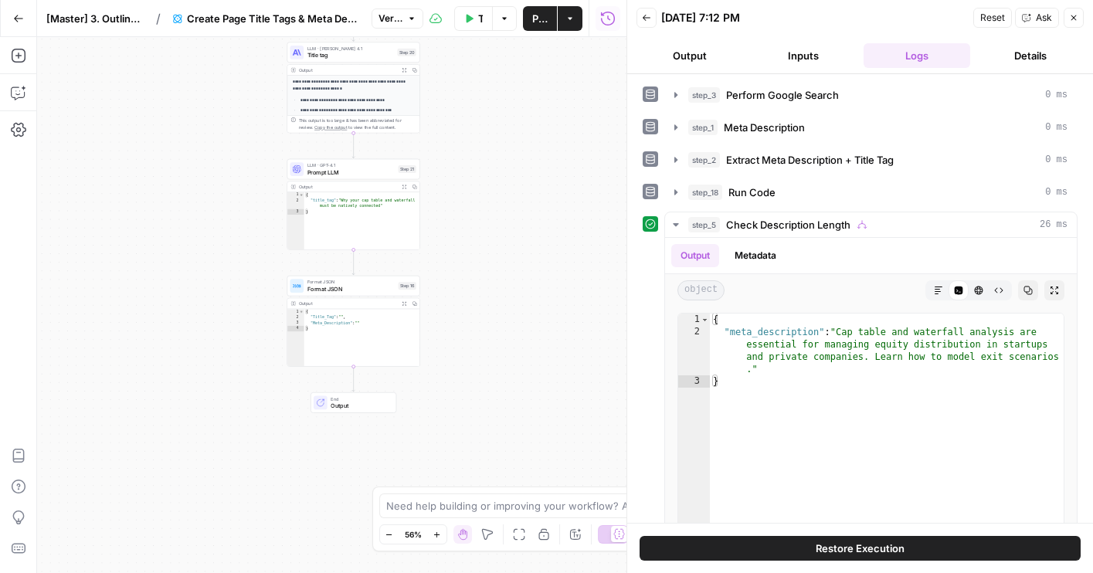
drag, startPoint x: 516, startPoint y: 319, endPoint x: 516, endPoint y: 6, distance: 313.0
click at [516, 6] on div "**********" at bounding box center [313, 286] width 627 height 573
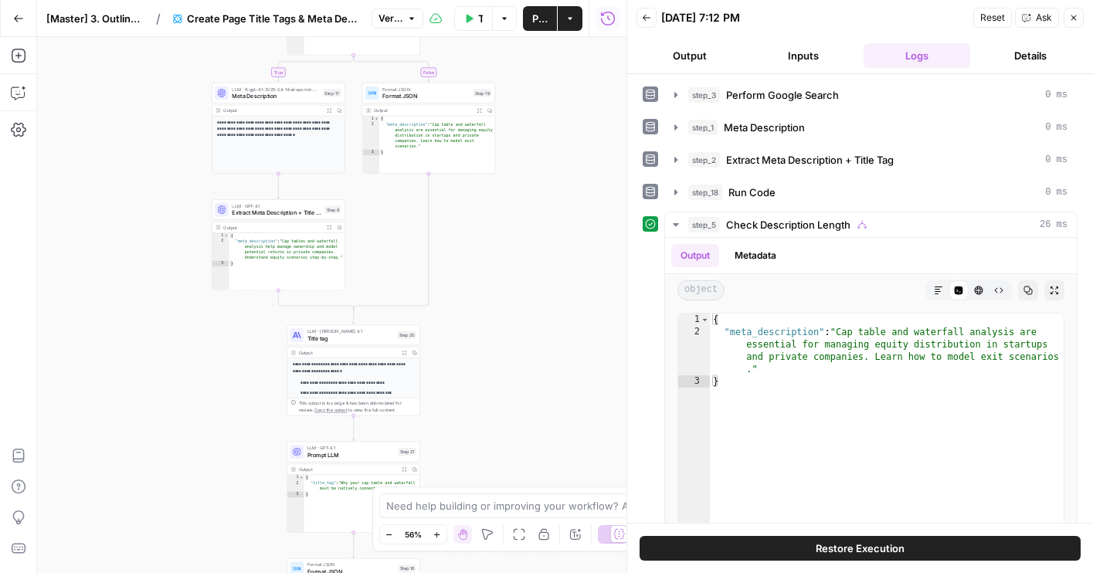
drag, startPoint x: 464, startPoint y: 117, endPoint x: 464, endPoint y: 444, distance: 326.9
click at [464, 442] on div "**********" at bounding box center [332, 305] width 590 height 536
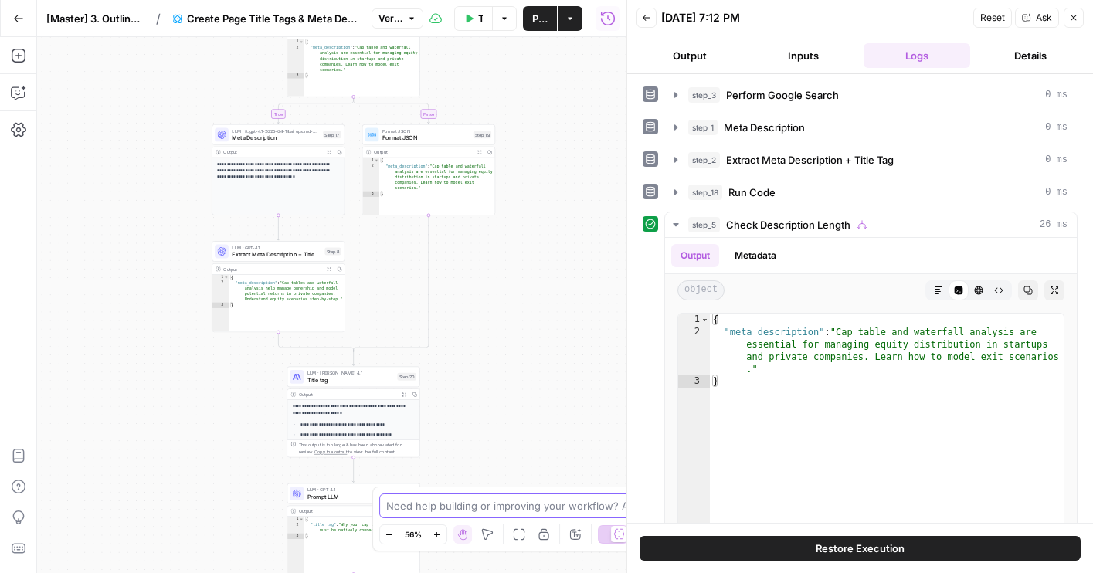
drag, startPoint x: 537, startPoint y: 121, endPoint x: 537, endPoint y: 519, distance: 398.0
click at [537, 519] on body "**********" at bounding box center [546, 286] width 1093 height 573
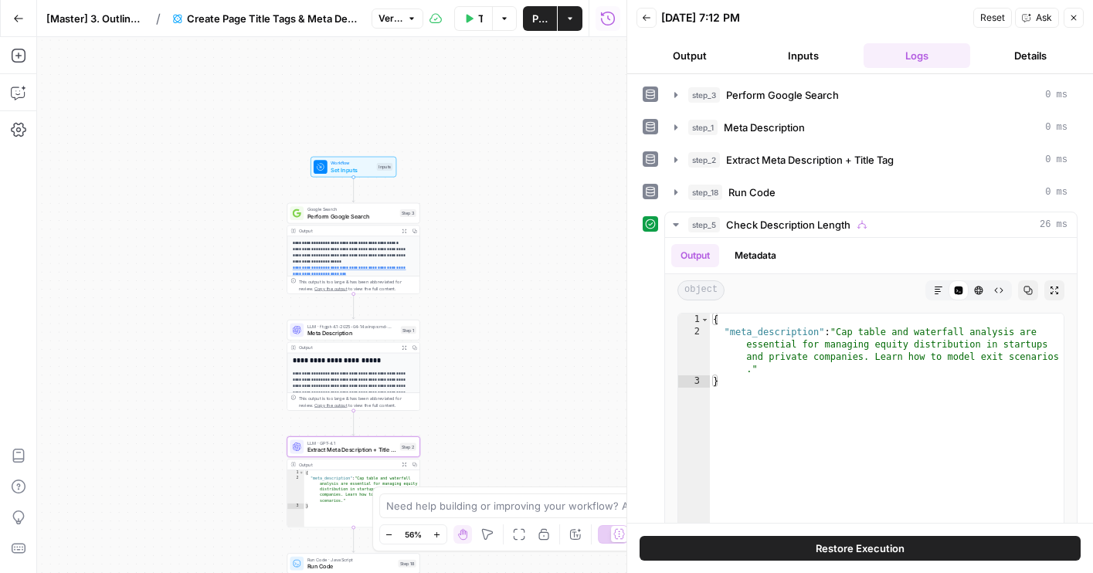
drag, startPoint x: 528, startPoint y: 279, endPoint x: 528, endPoint y: 450, distance: 170.8
click at [528, 450] on div "**********" at bounding box center [332, 305] width 590 height 536
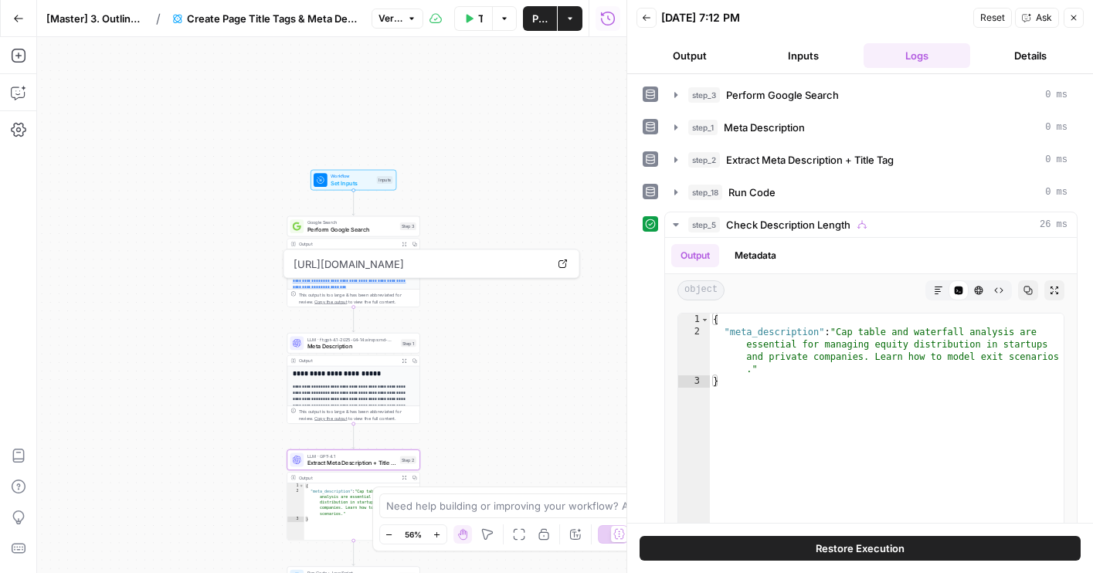
click at [491, 151] on div "**********" at bounding box center [332, 305] width 590 height 536
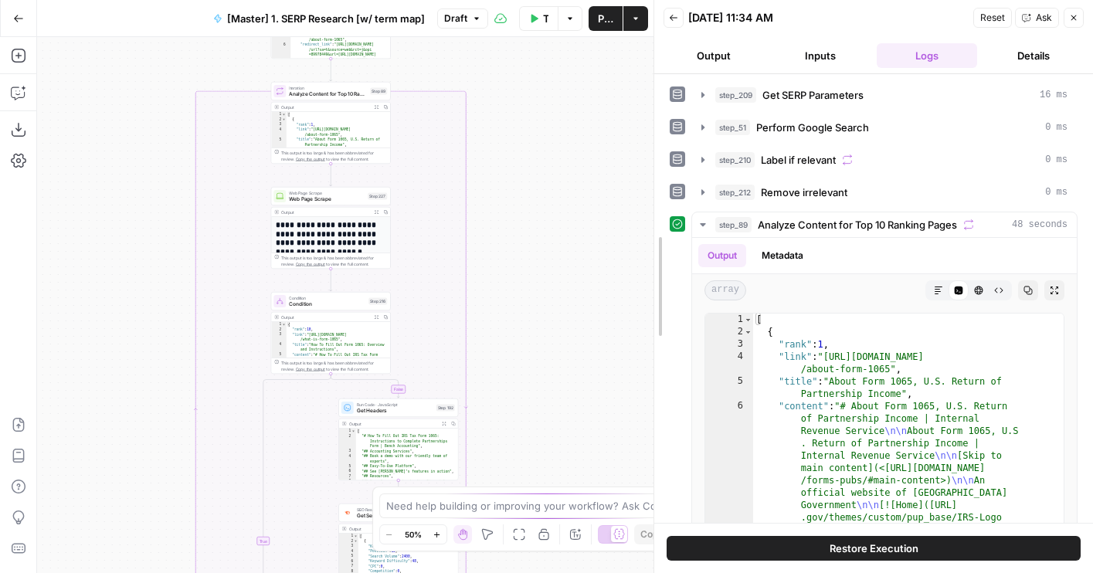
drag, startPoint x: 693, startPoint y: 177, endPoint x: 590, endPoint y: 177, distance: 102.8
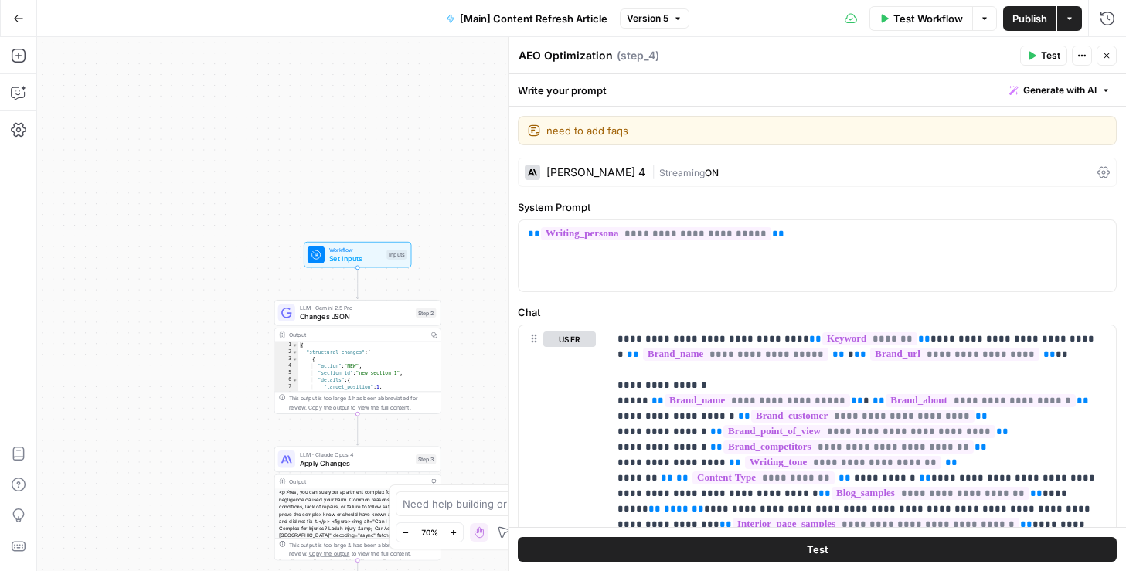
drag, startPoint x: 171, startPoint y: 164, endPoint x: 163, endPoint y: 451, distance: 286.8
click at [163, 451] on div "Workflow Set Inputs Inputs LLM · Gemini 2.5 Pro Changes JSON Step 2 Output Copy…" at bounding box center [581, 304] width 1089 height 534
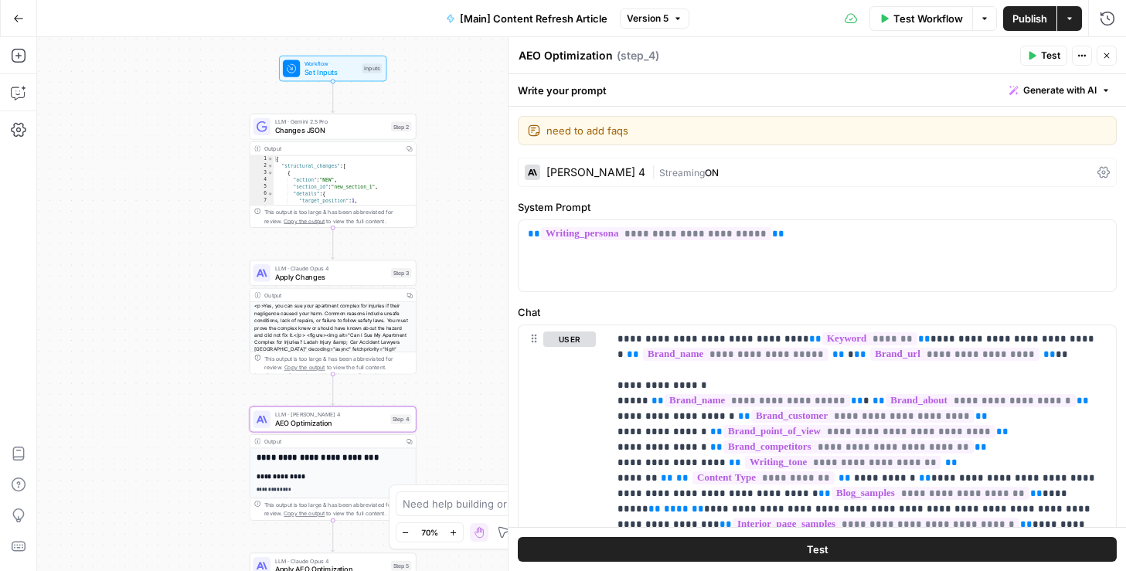
drag, startPoint x: 155, startPoint y: 291, endPoint x: 130, endPoint y: 90, distance: 201.7
click at [130, 90] on div "Workflow Set Inputs Inputs LLM · Gemini 2.5 Pro Changes JSON Step 2 Output Copy…" at bounding box center [581, 304] width 1089 height 534
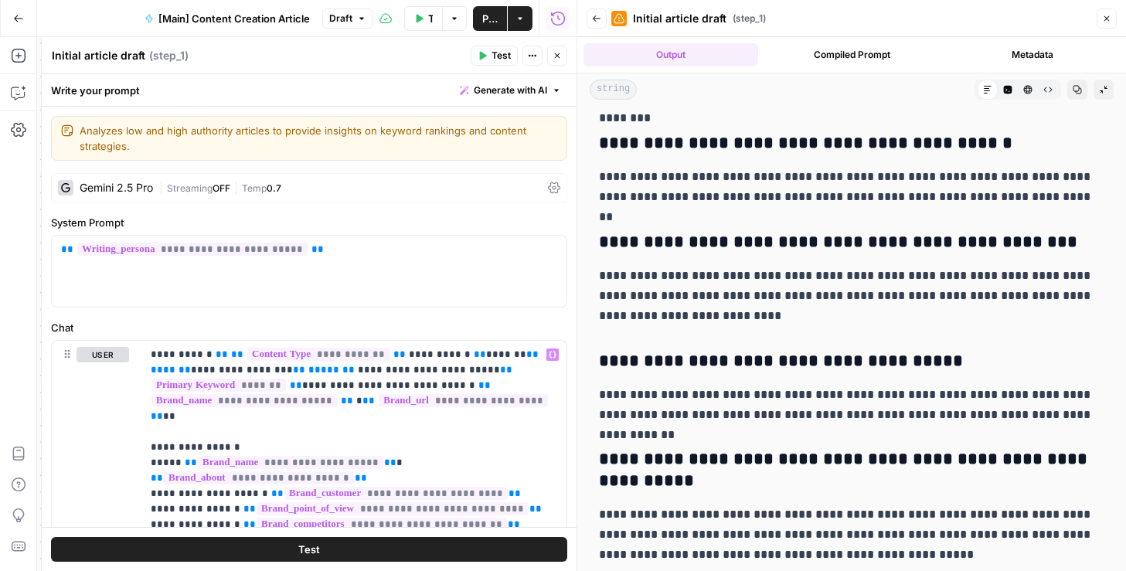
scroll to position [149, 0]
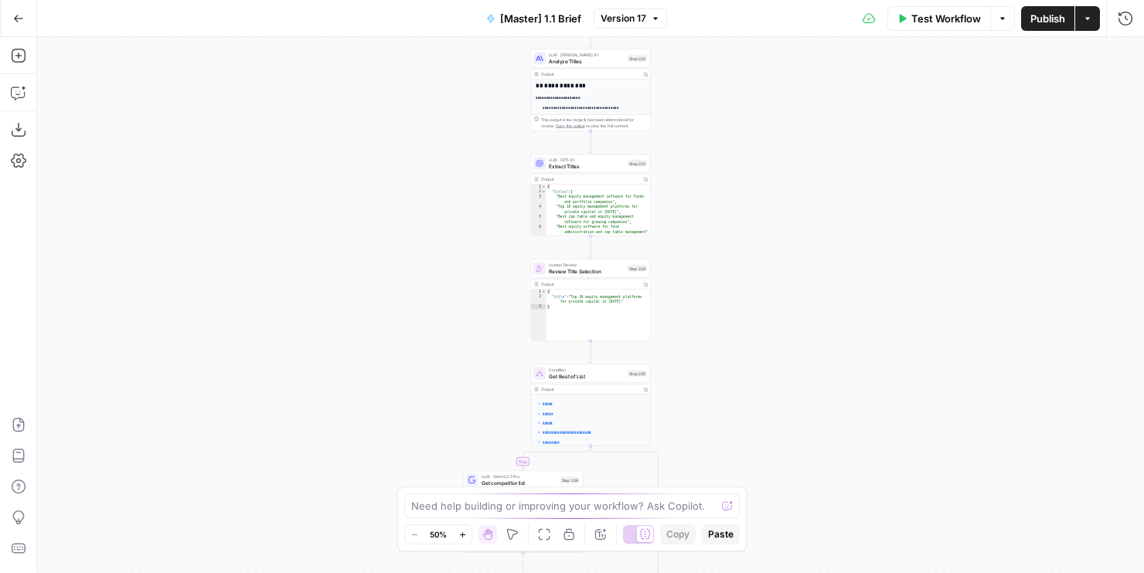
drag, startPoint x: 416, startPoint y: 390, endPoint x: 694, endPoint y: 322, distance: 286.4
click at [260, 206] on div "true false true false Workflow Set Inputs Inputs Run Code · Python Get SERP Par…" at bounding box center [590, 305] width 1107 height 536
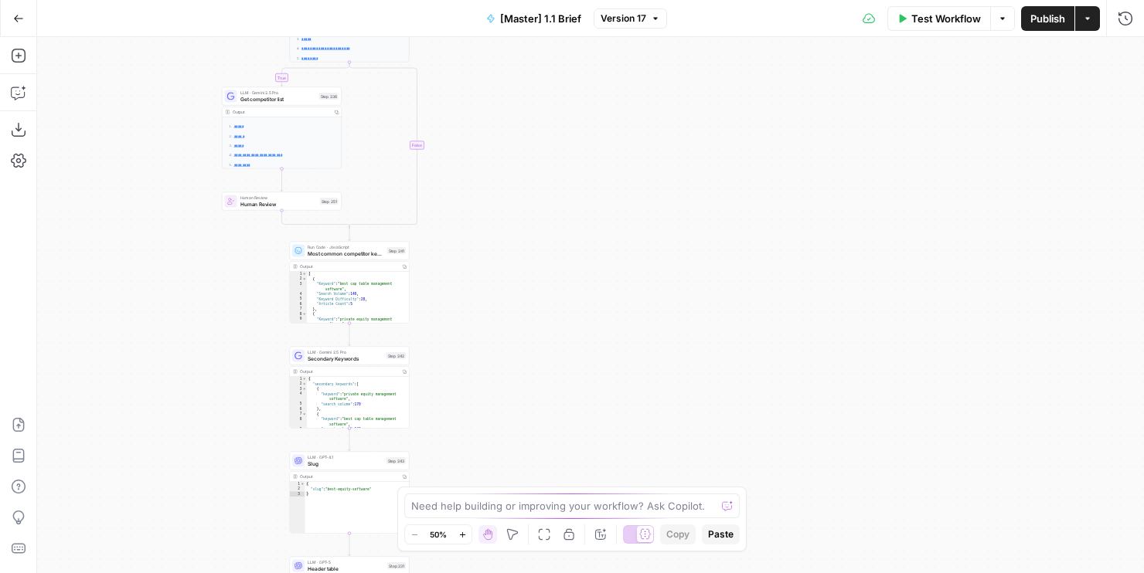
drag, startPoint x: 694, startPoint y: 323, endPoint x: 607, endPoint y: 124, distance: 217.7
click at [607, 124] on div "true false true false Workflow Set Inputs Inputs Run Code · Python Get SERP Par…" at bounding box center [590, 305] width 1107 height 536
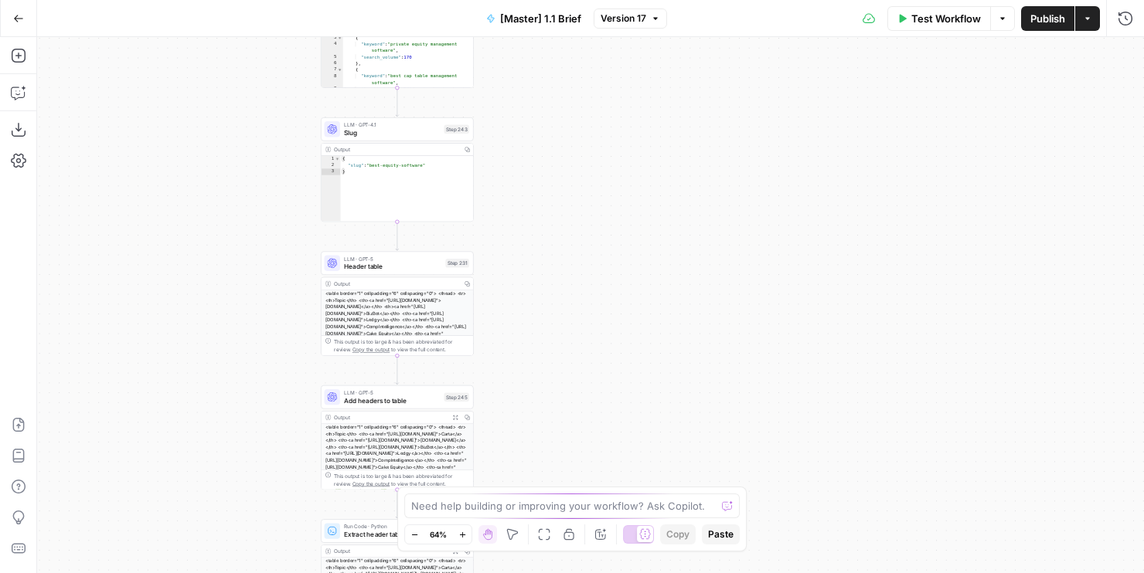
drag, startPoint x: 517, startPoint y: 342, endPoint x: 617, endPoint y: -42, distance: 397.0
click at [617, 0] on html "AirOps Builders New Home Browse Your Data Usage Flightpath Settings Recent Grid…" at bounding box center [572, 286] width 1144 height 573
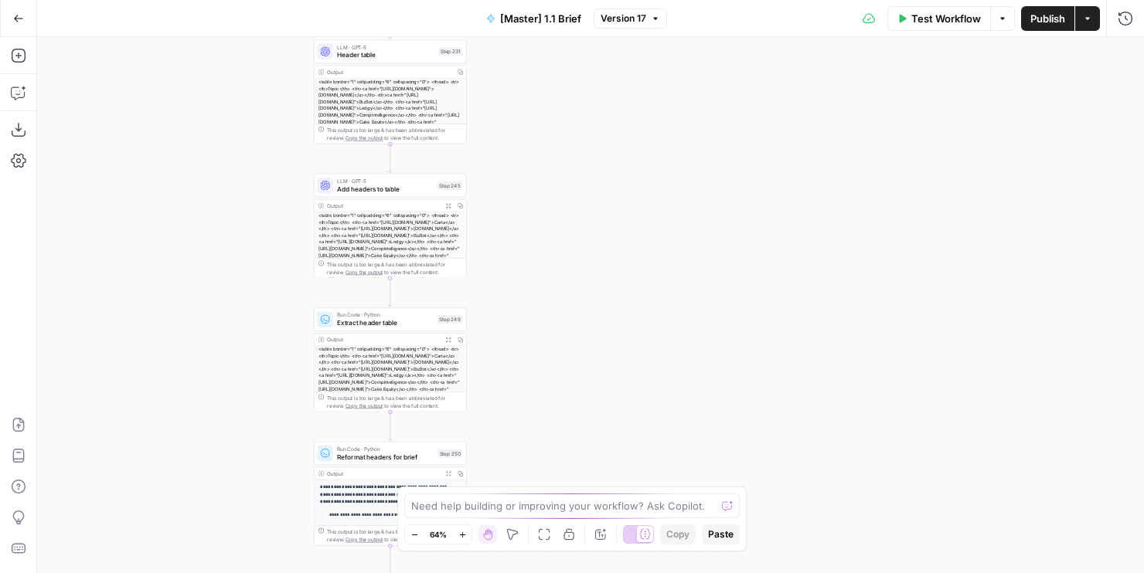
drag, startPoint x: 573, startPoint y: 131, endPoint x: 573, endPoint y: 58, distance: 72.6
click at [573, 58] on div "true false true false Workflow Set Inputs Inputs Run Code · Python Get SERP Par…" at bounding box center [590, 305] width 1107 height 536
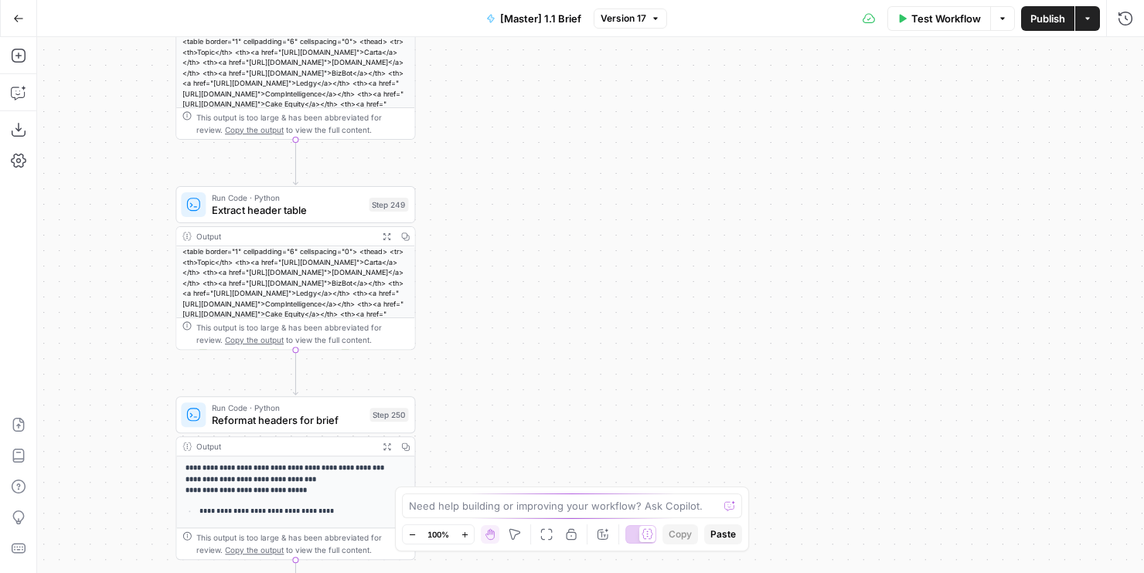
drag, startPoint x: 538, startPoint y: 228, endPoint x: 538, endPoint y: 105, distance: 122.9
click at [538, 105] on div "true false true false Workflow Set Inputs Inputs Run Code · Python Get SERP Par…" at bounding box center [590, 305] width 1107 height 536
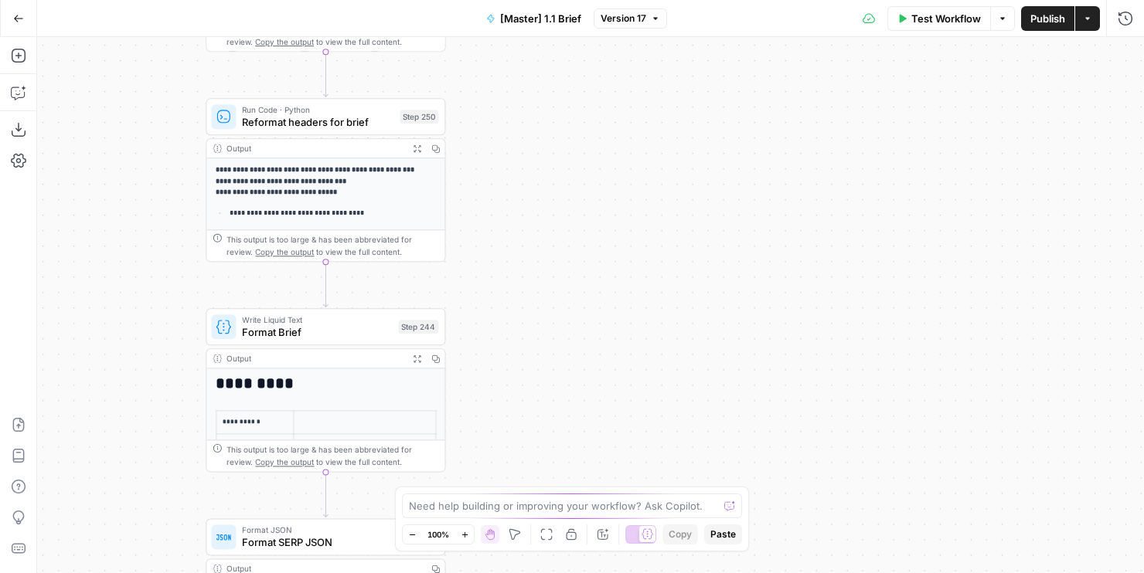
drag, startPoint x: 538, startPoint y: 433, endPoint x: 567, endPoint y: 159, distance: 275.1
click at [567, 159] on div "true false true false Workflow Set Inputs Inputs Run Code · Python Get SERP Par…" at bounding box center [590, 305] width 1107 height 536
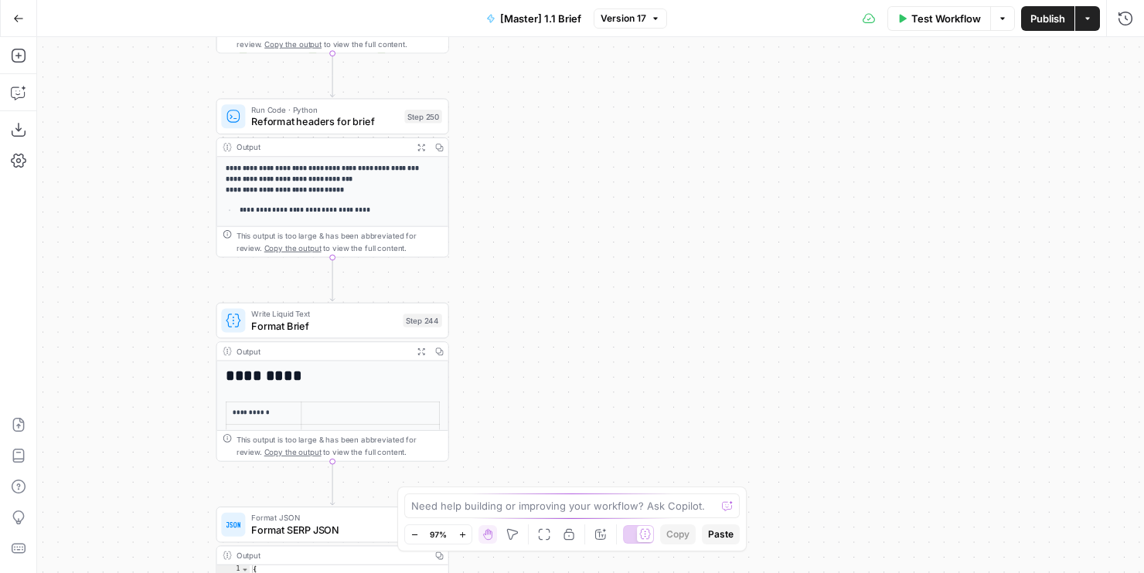
drag, startPoint x: 573, startPoint y: 119, endPoint x: 573, endPoint y: 247, distance: 127.5
click at [573, 247] on div "true false true false Workflow Set Inputs Inputs Run Code · Python Get SERP Par…" at bounding box center [590, 305] width 1107 height 536
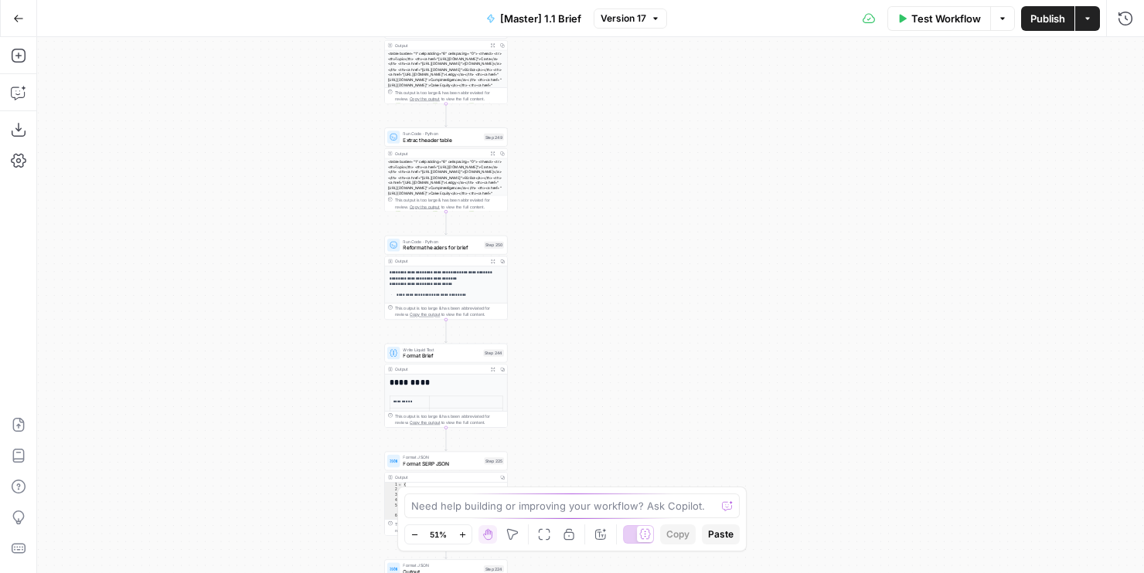
drag, startPoint x: 560, startPoint y: 144, endPoint x: 560, endPoint y: 442, distance: 298.3
click at [560, 442] on div "true false true false Workflow Set Inputs Inputs Run Code · Python Get SERP Par…" at bounding box center [590, 305] width 1107 height 536
